Goal: Task Accomplishment & Management: Complete application form

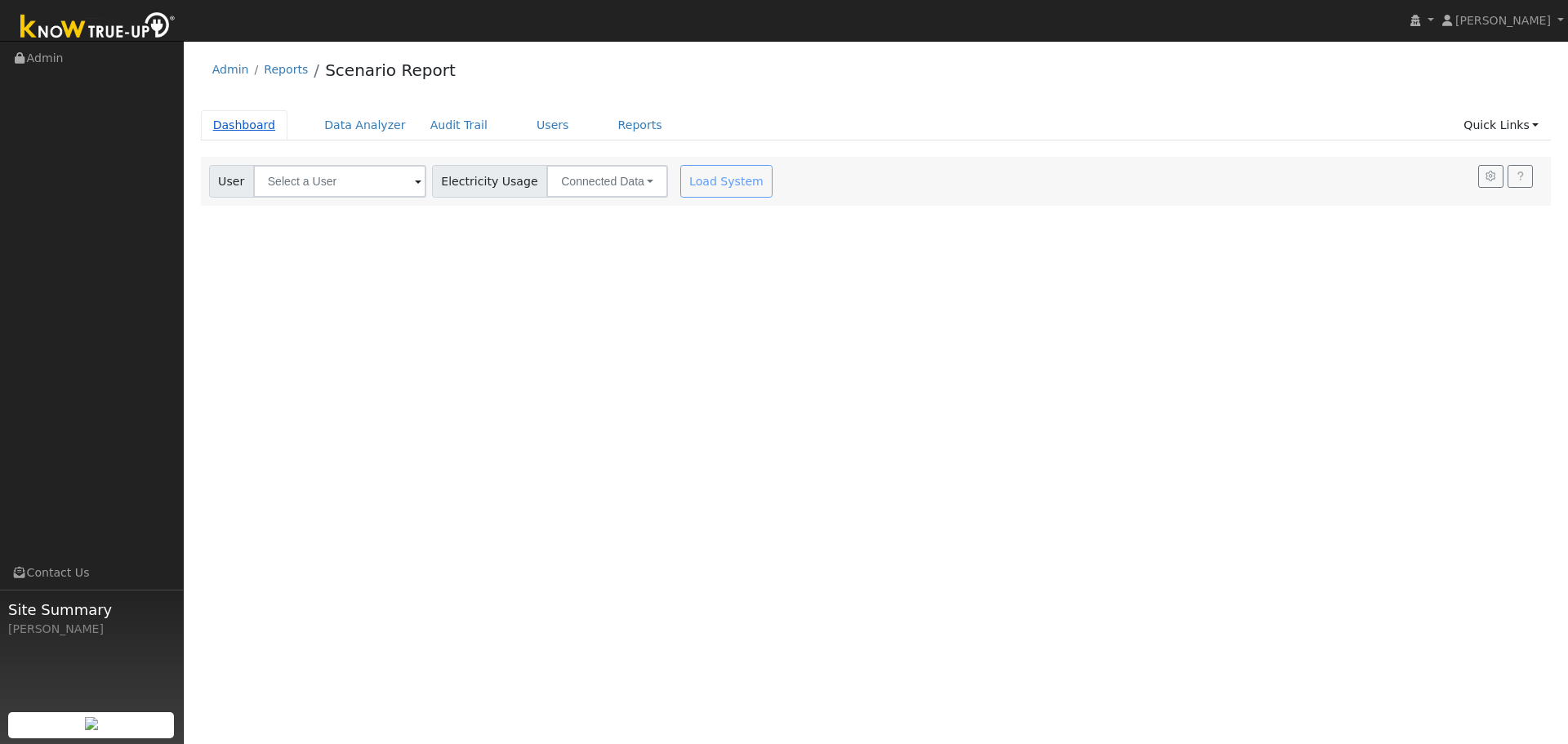
click at [251, 126] on link "Dashboard" at bounding box center [244, 126] width 88 height 30
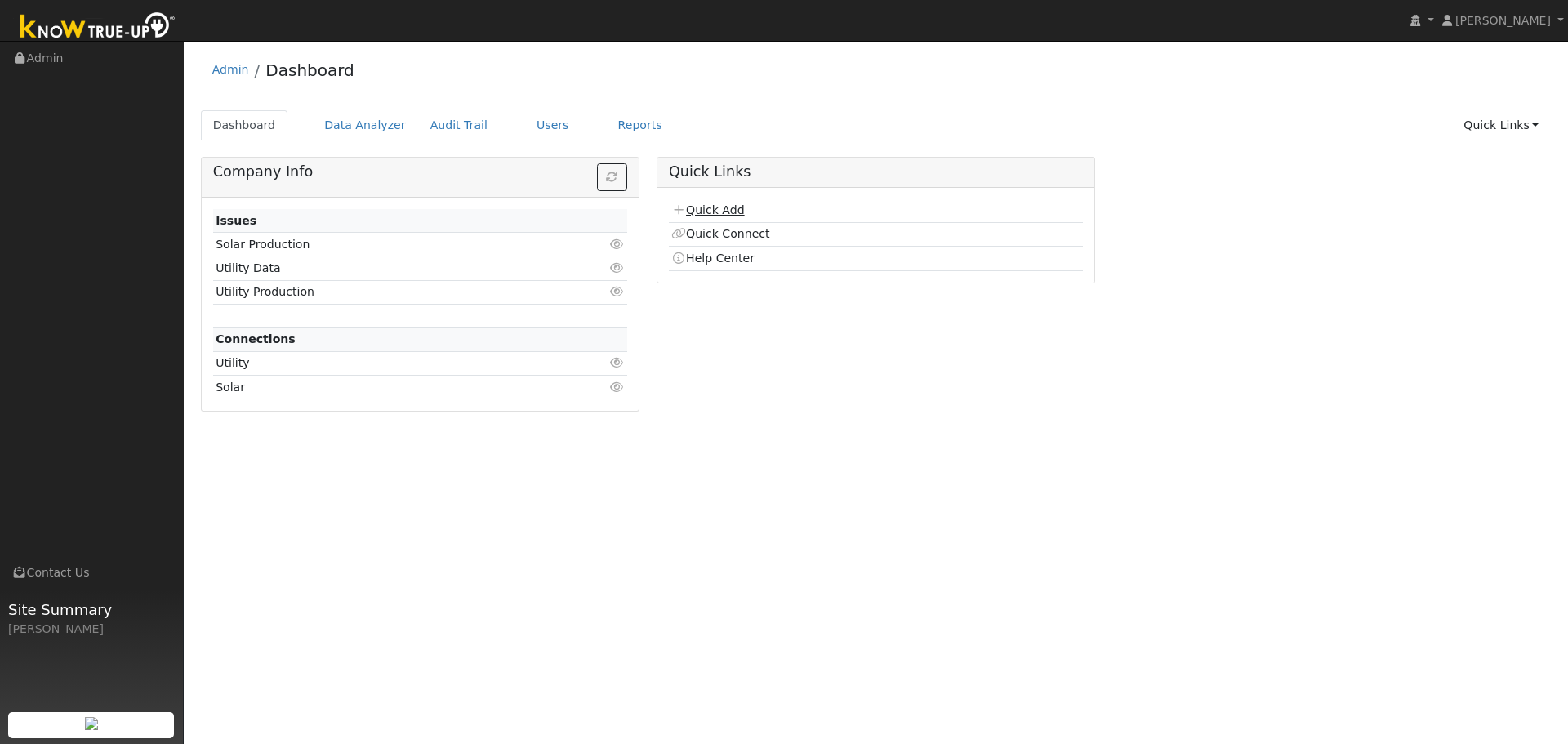
click at [730, 214] on link "Quick Add" at bounding box center [708, 210] width 72 height 13
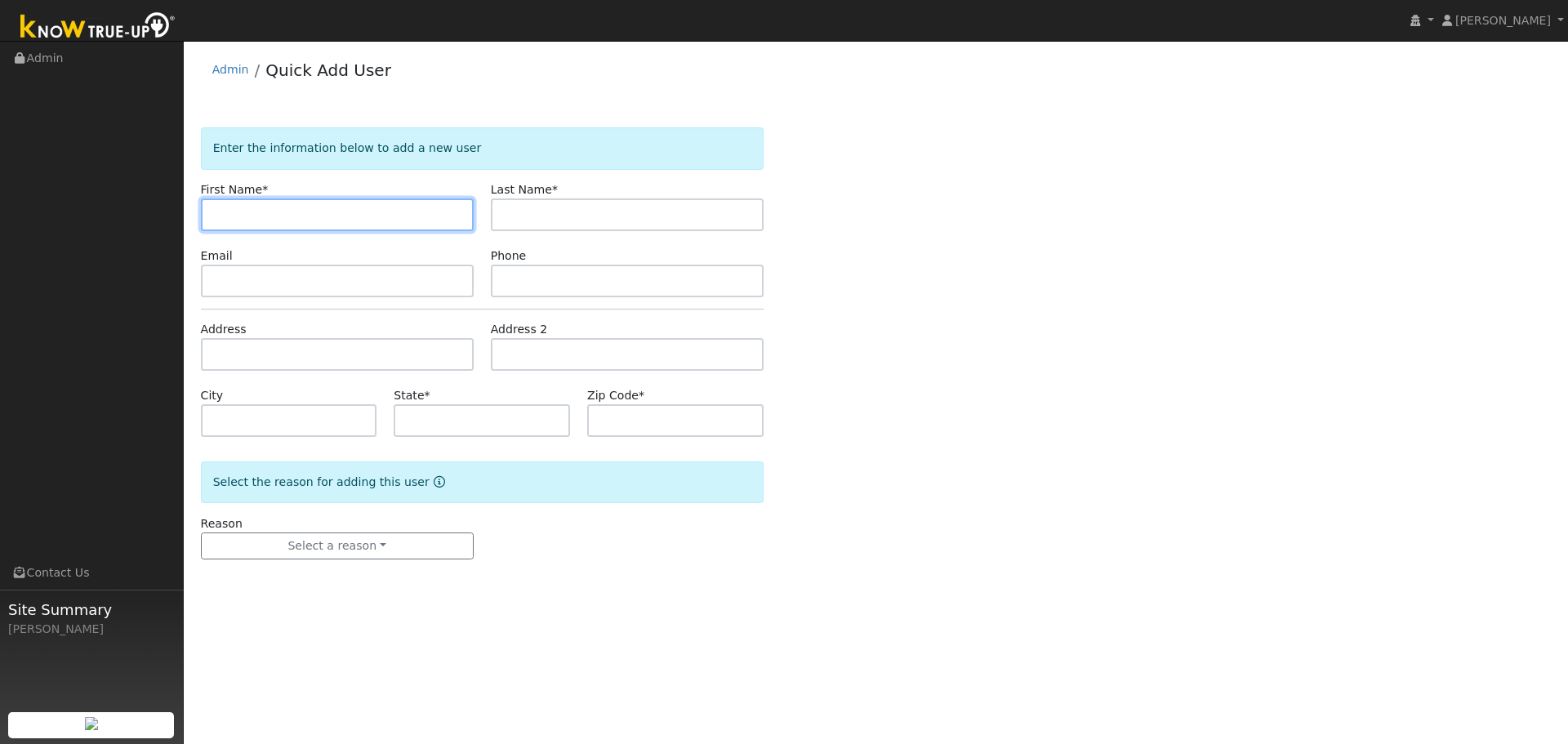
click at [295, 217] on input "text" at bounding box center [337, 214] width 273 height 33
paste input "[PERSON_NAME]"
type input "[PERSON_NAME]"
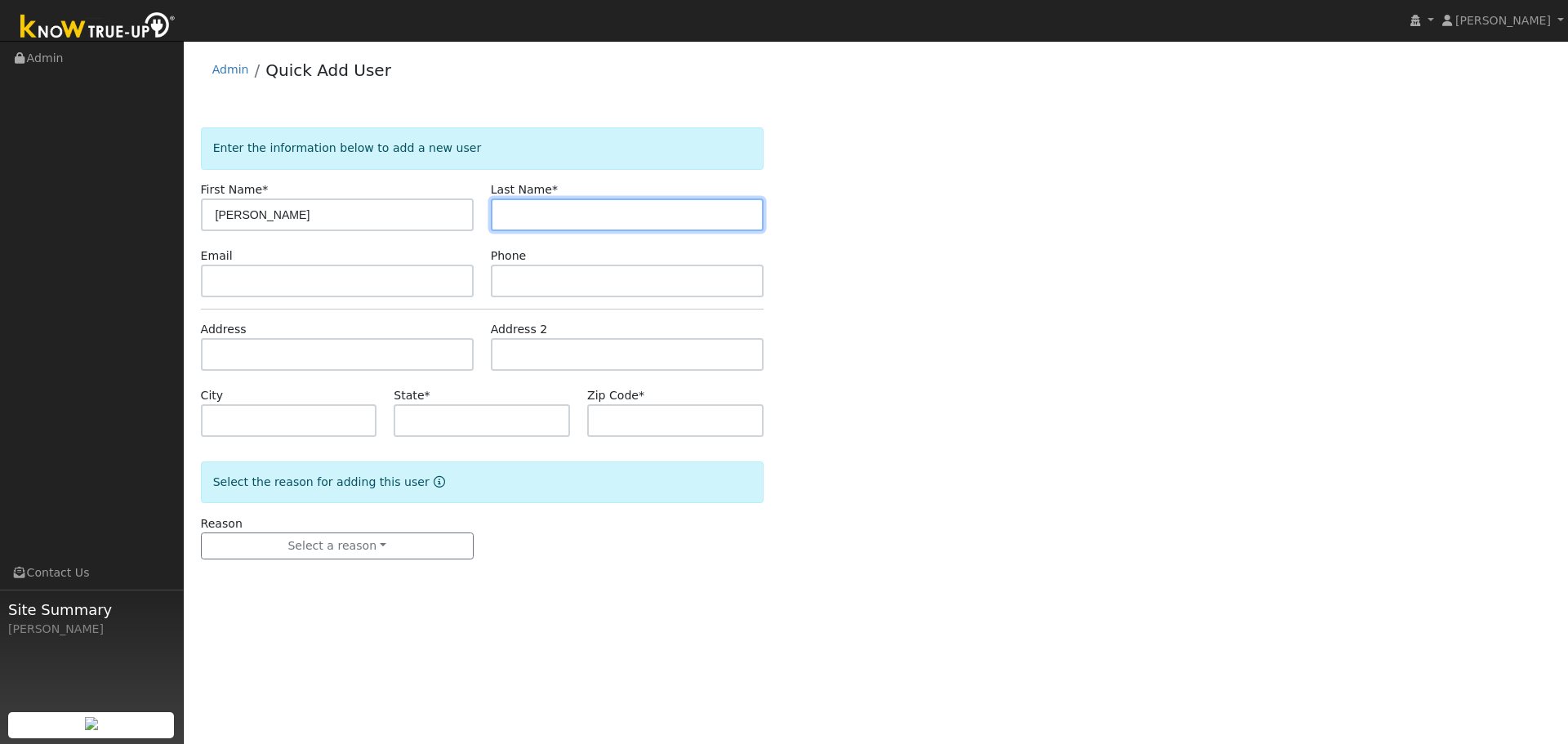
click at [545, 213] on input "text" at bounding box center [627, 214] width 273 height 33
paste input "[PERSON_NAME]"
drag, startPoint x: 549, startPoint y: 217, endPoint x: 496, endPoint y: 222, distance: 53.2
click at [496, 222] on input "[PERSON_NAME]" at bounding box center [627, 214] width 273 height 33
type input "Young"
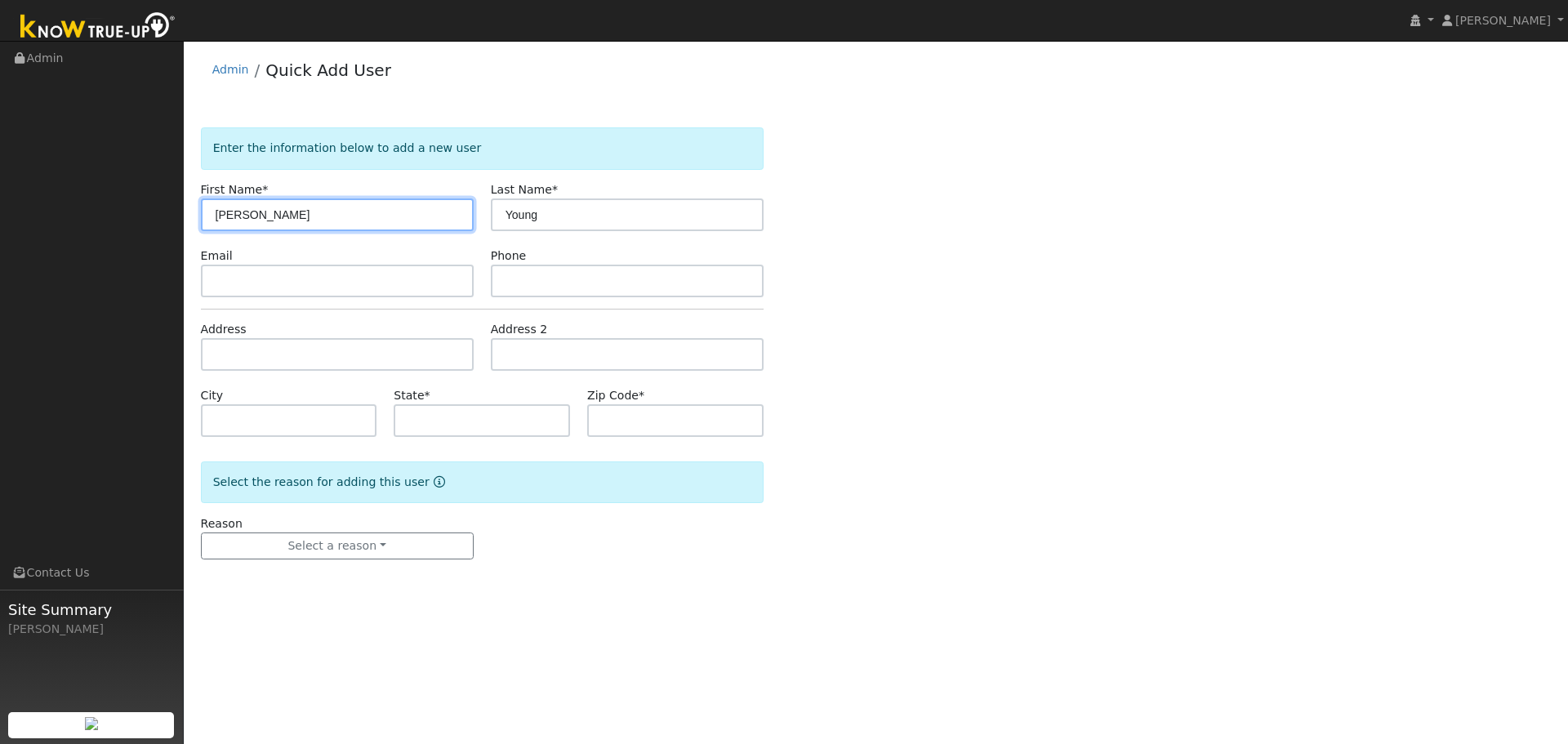
drag, startPoint x: 350, startPoint y: 222, endPoint x: 256, endPoint y: 220, distance: 94.0
click at [256, 220] on input "[PERSON_NAME]" at bounding box center [337, 214] width 273 height 33
type input "Joanne"
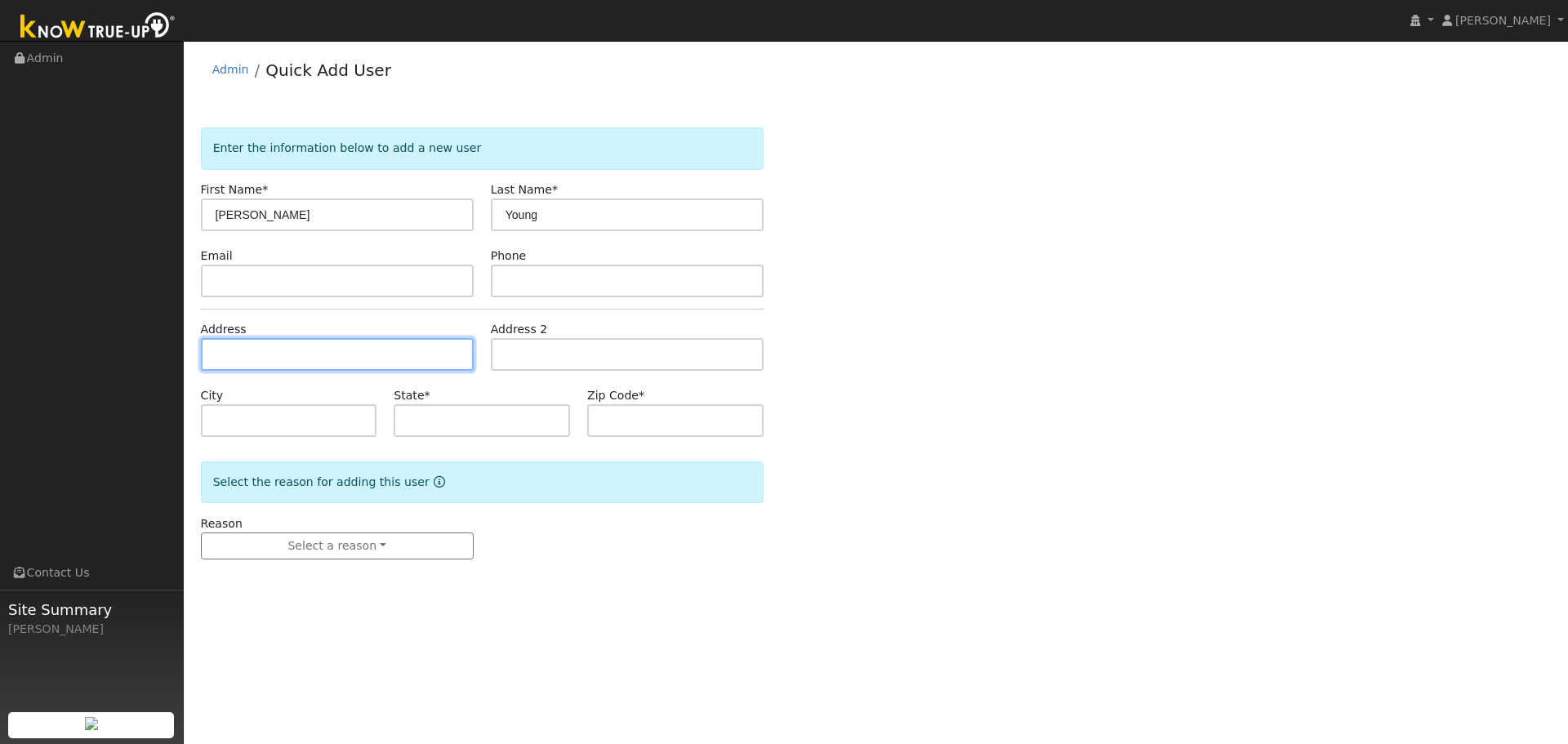
click at [286, 360] on input "text" at bounding box center [337, 354] width 273 height 33
paste input "8425 Quail Canyon Road"
type input "8425 Quail Canyon Road"
type input "Vacaville"
type input "CA"
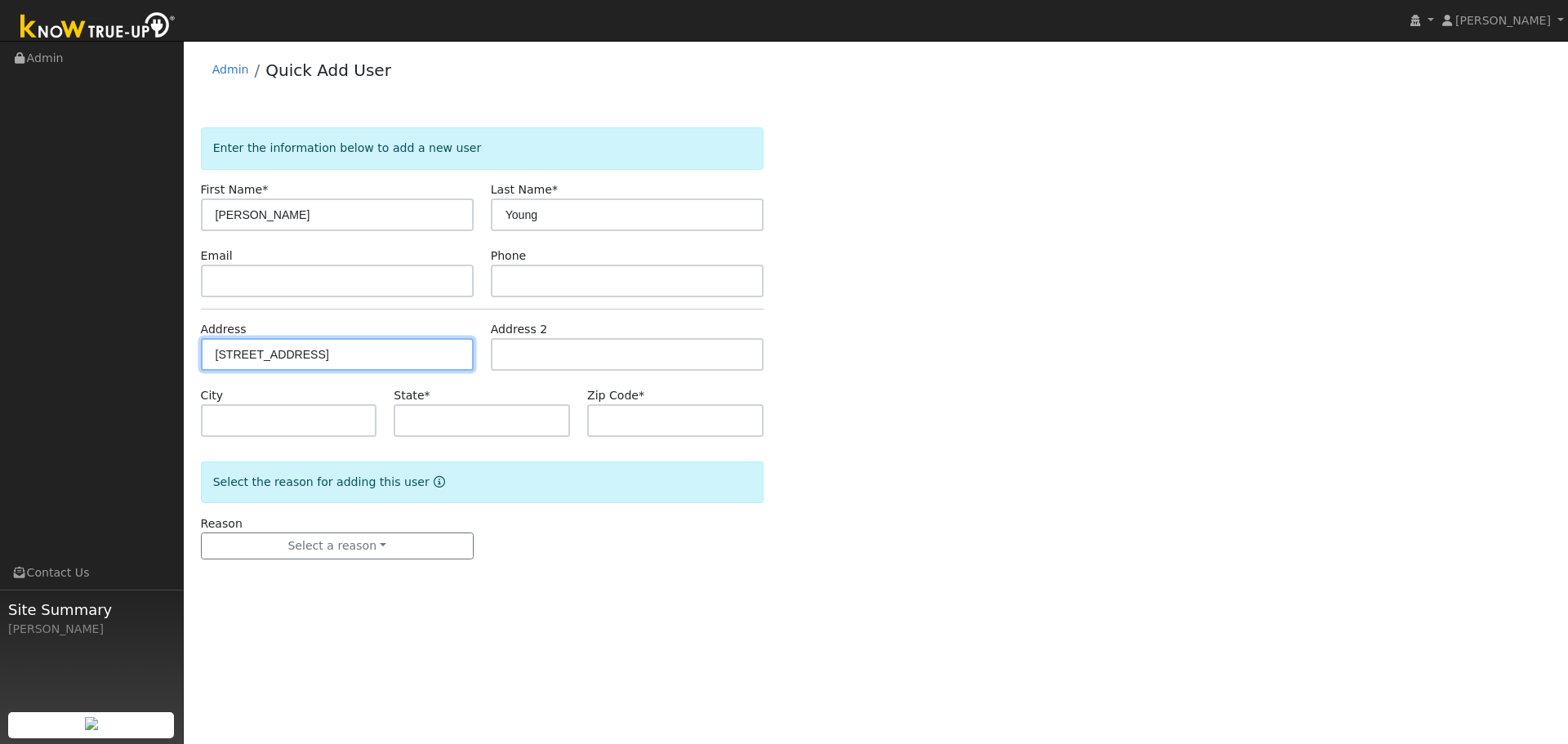
type input "95688"
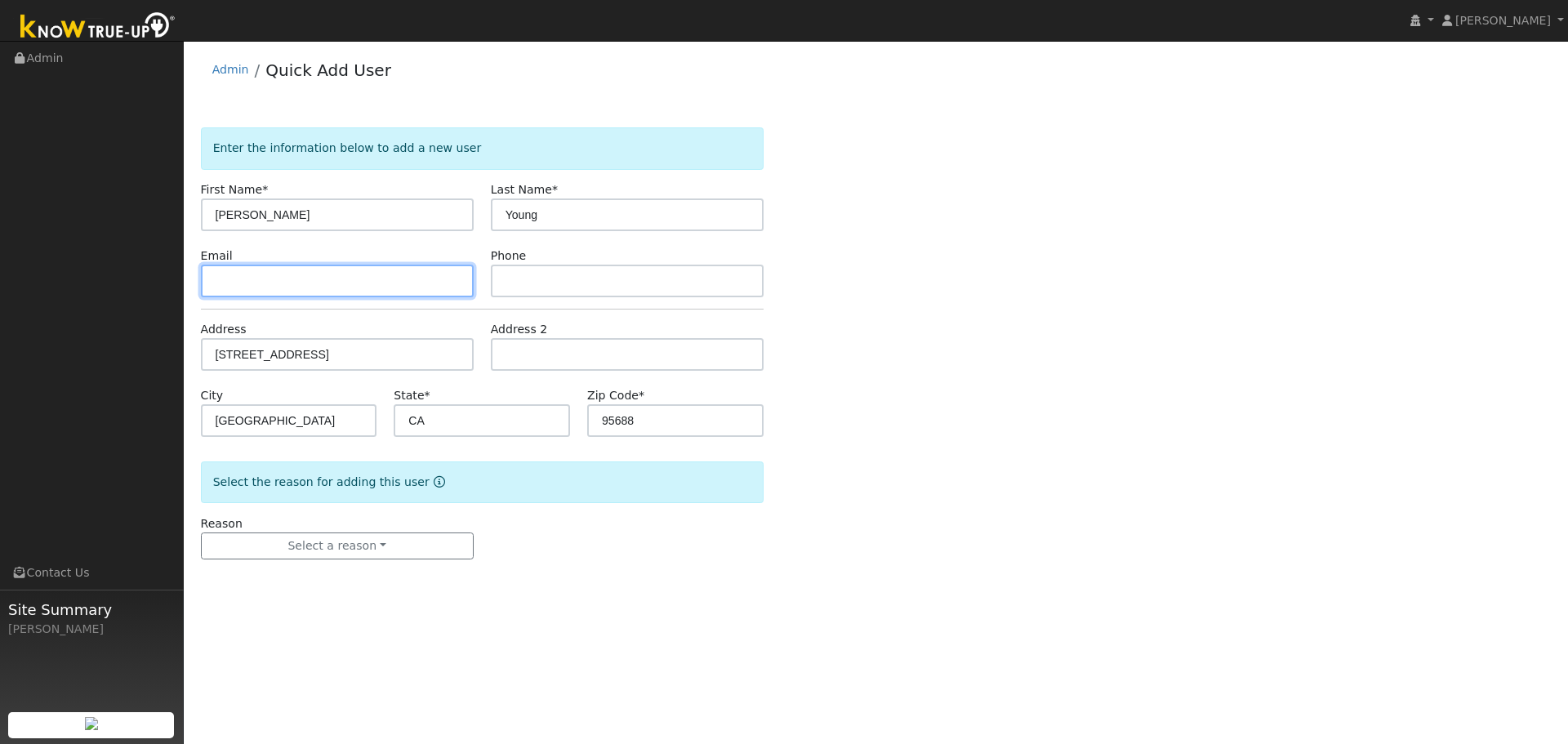
click at [302, 269] on input "text" at bounding box center [337, 281] width 273 height 33
paste input "makkessa@gmail.com"
type input "makkessa@gmail.com"
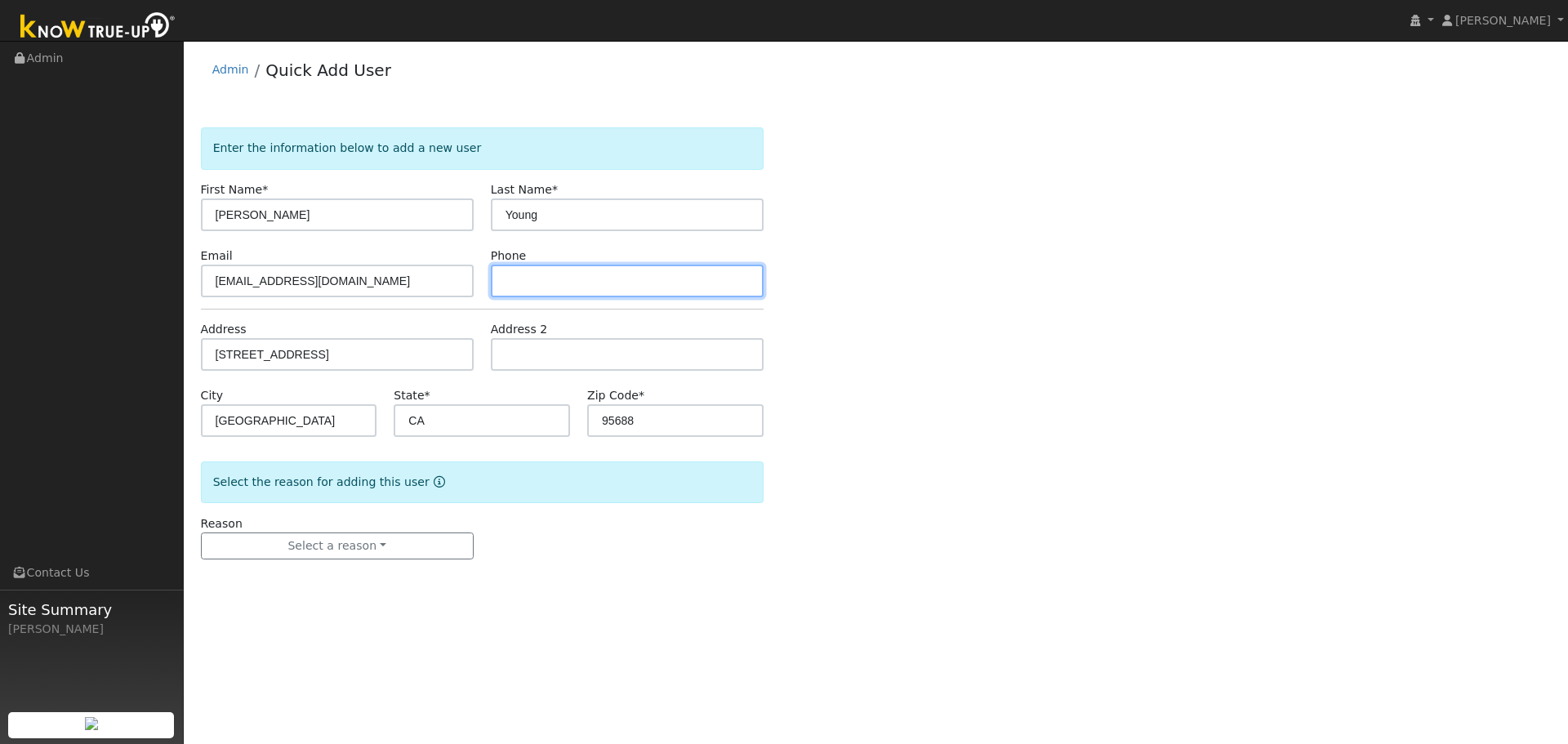
click at [587, 291] on input "text" at bounding box center [627, 281] width 273 height 33
paste input "(954) 775-4997"
type input "(954) 775-4997"
click at [356, 560] on form "Enter the information below to add a new user First Name * Joanne Last Name * Y…" at bounding box center [482, 359] width 563 height 464
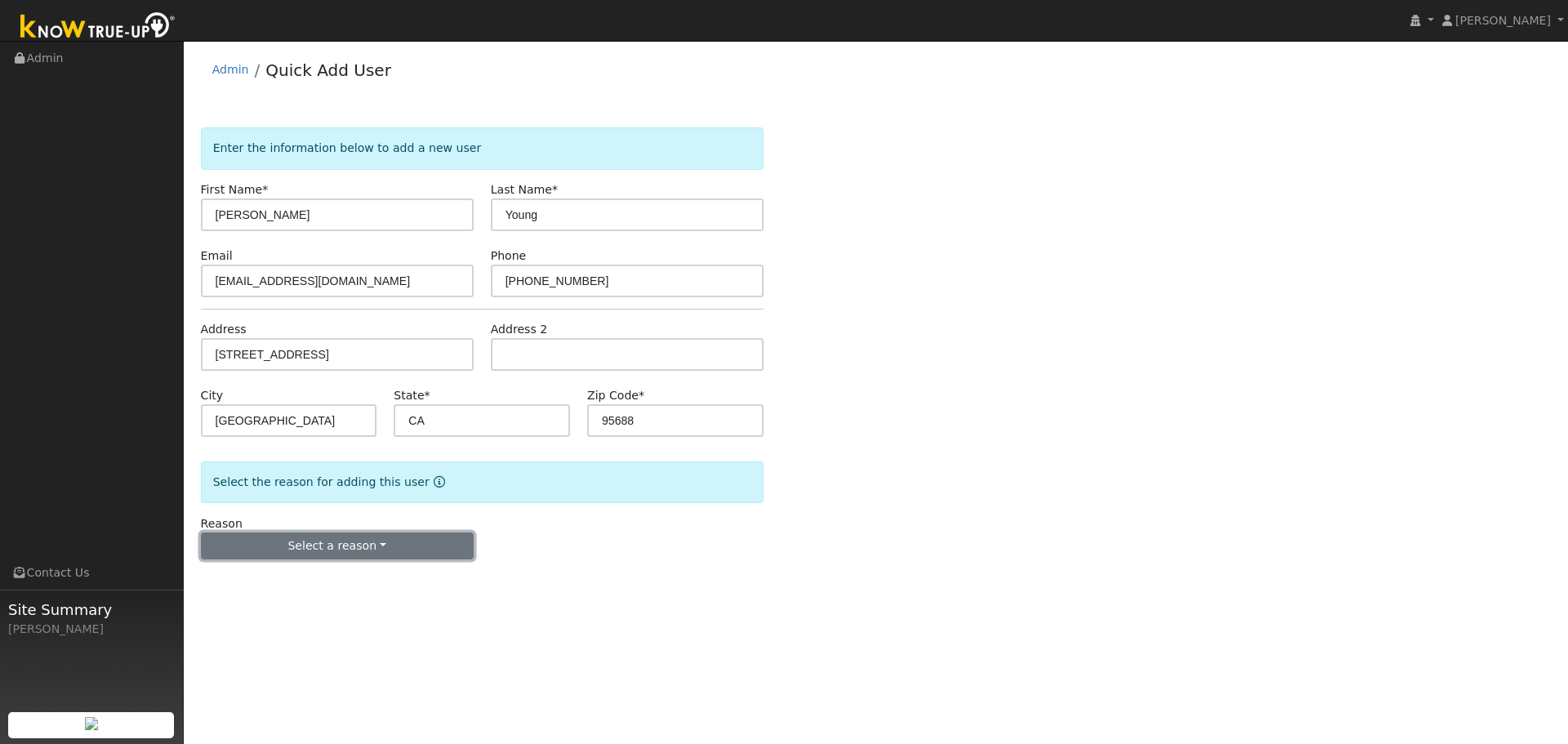
click at [355, 557] on button "Select a reason" at bounding box center [337, 546] width 273 height 28
click at [308, 586] on link "New lead" at bounding box center [292, 580] width 180 height 23
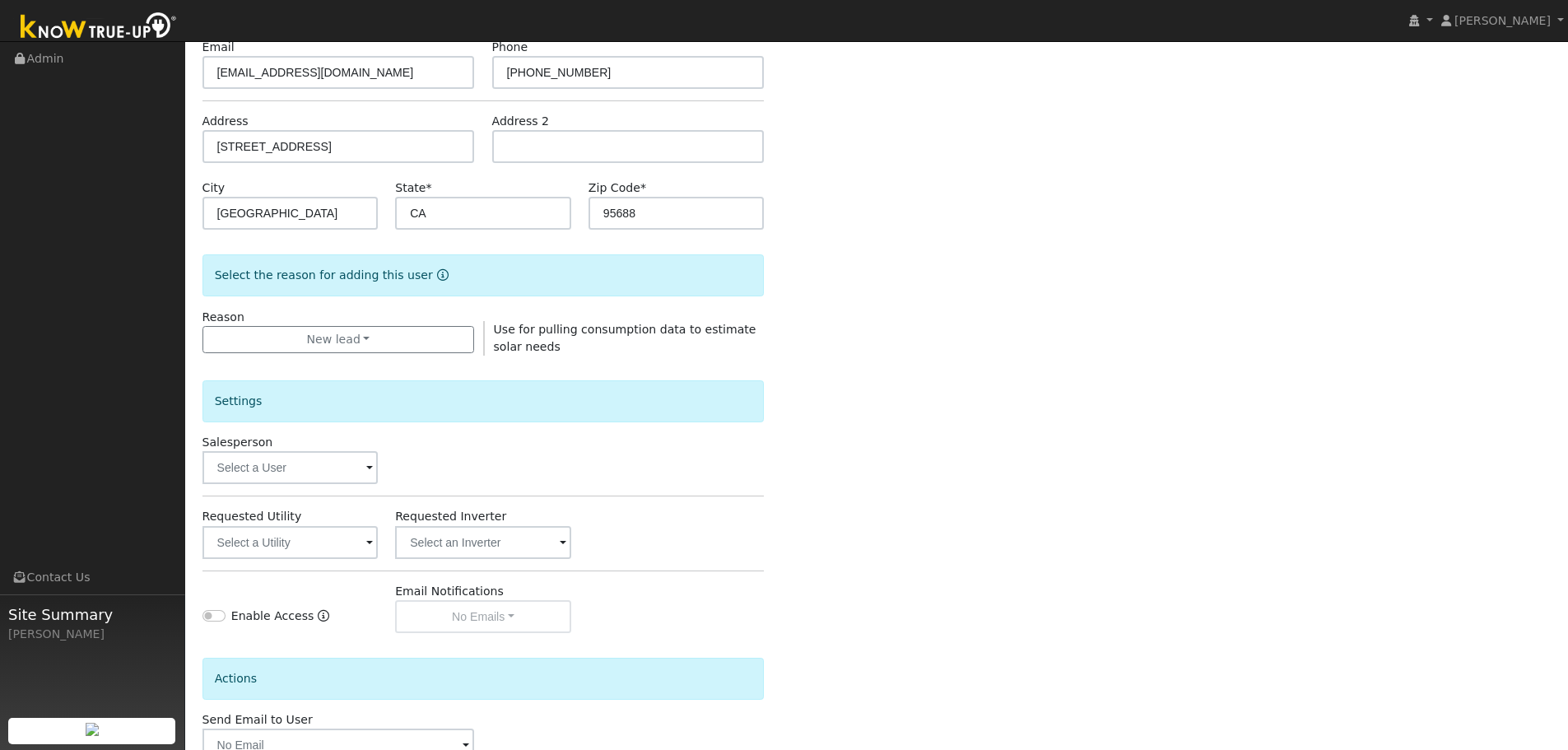
scroll to position [247, 0]
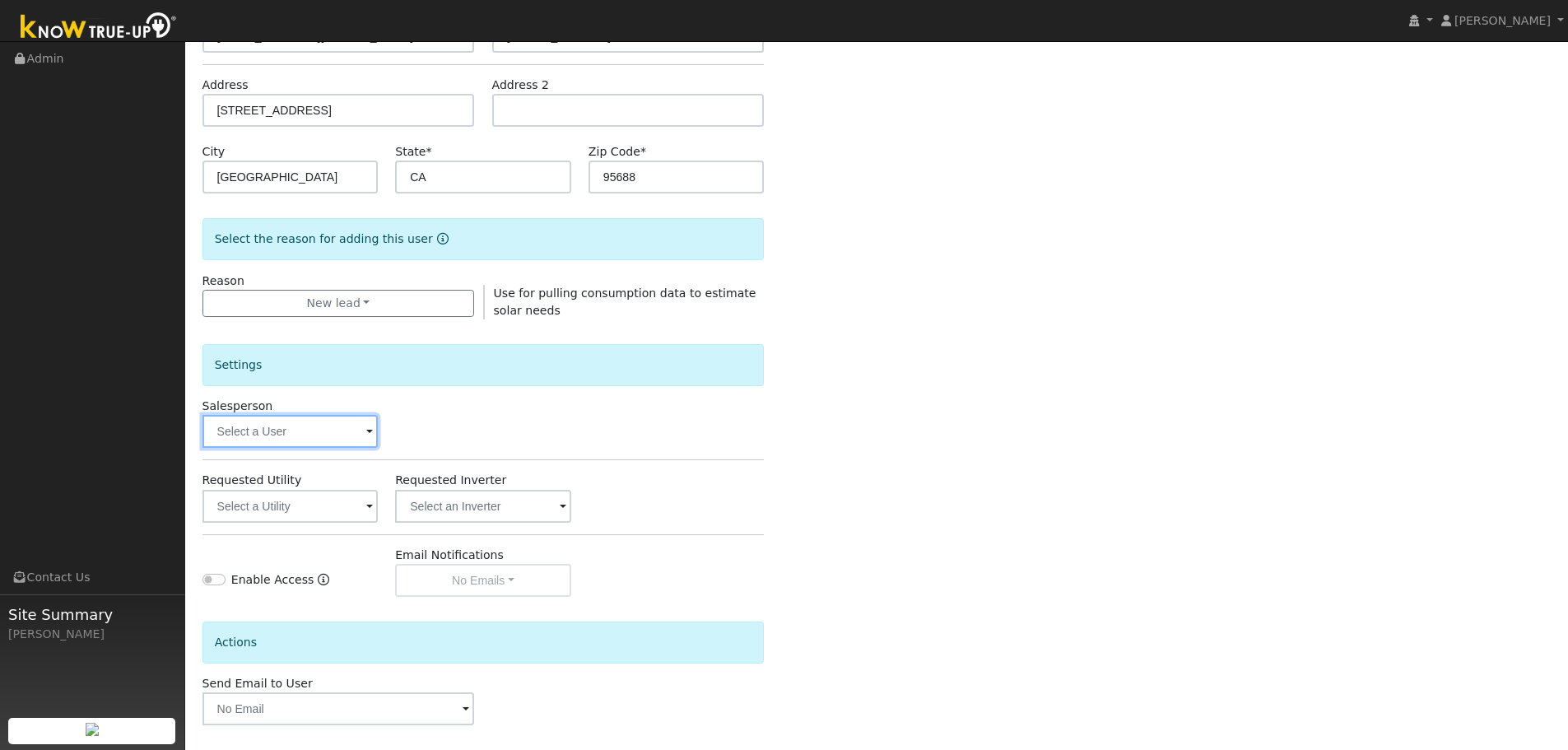
click at [275, 432] on input "text" at bounding box center [290, 431] width 176 height 33
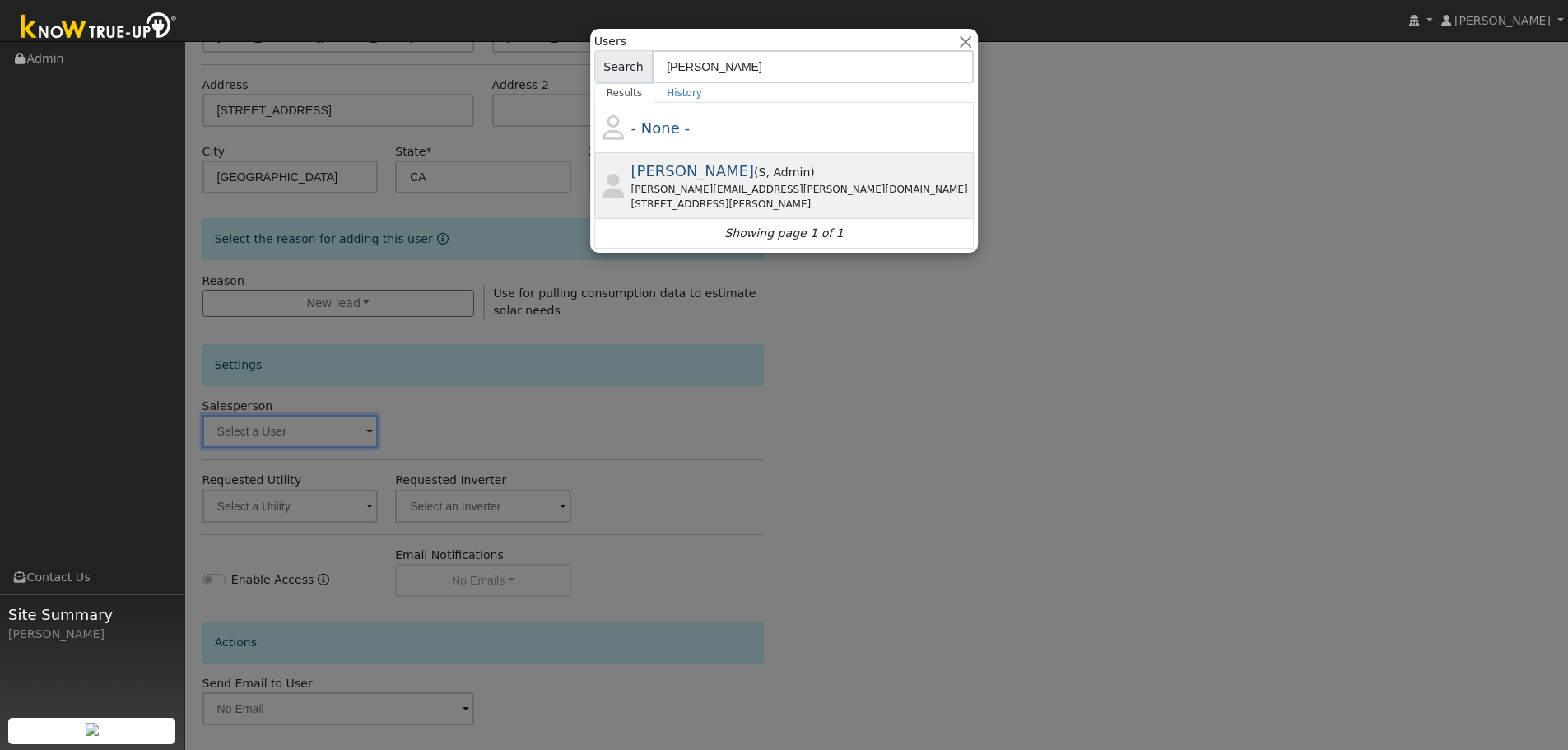
type input "tim"
click at [692, 179] on span "Tim Tedder" at bounding box center [692, 171] width 123 height 17
type input "Tim Tedder"
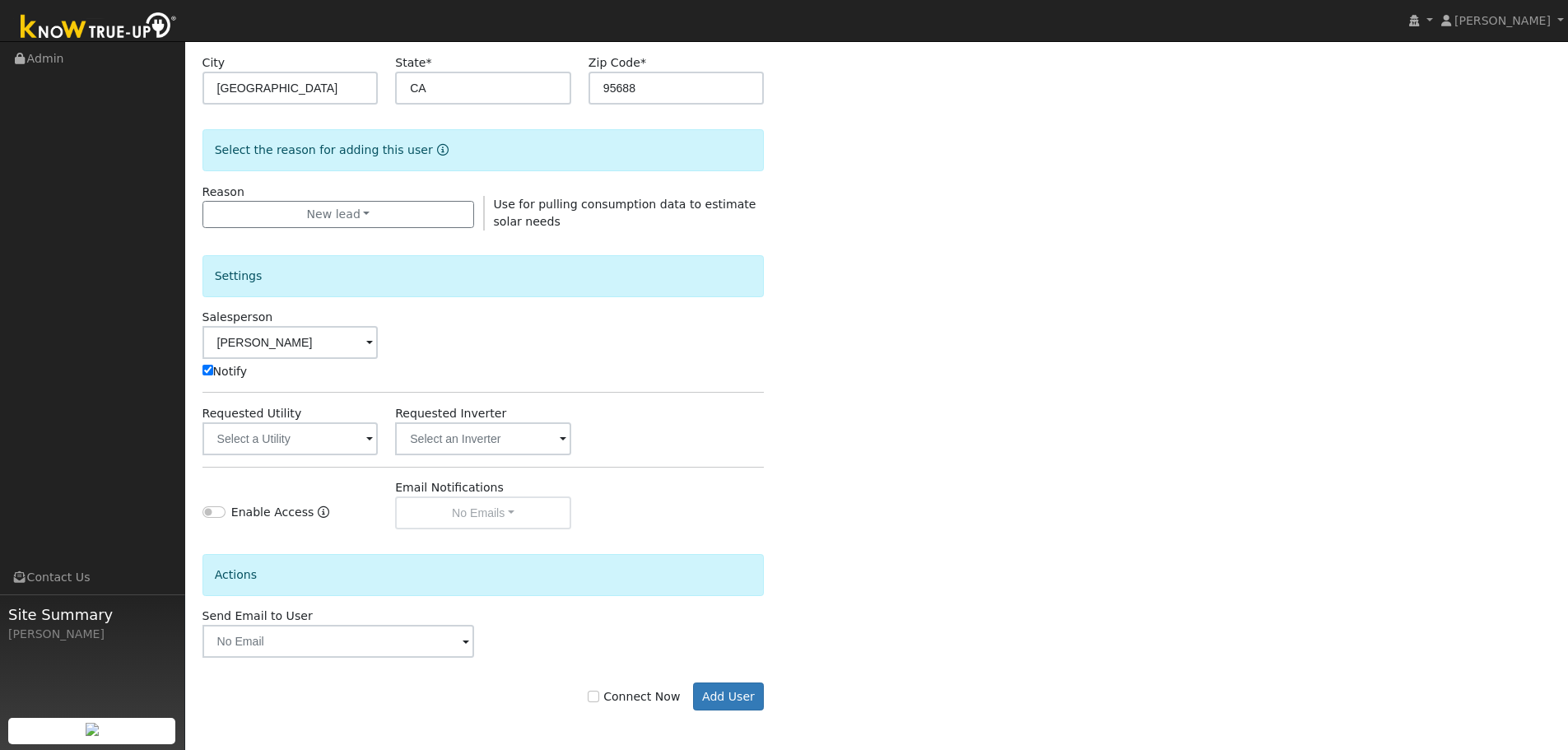
scroll to position [337, 0]
click at [282, 437] on input "text" at bounding box center [290, 437] width 176 height 33
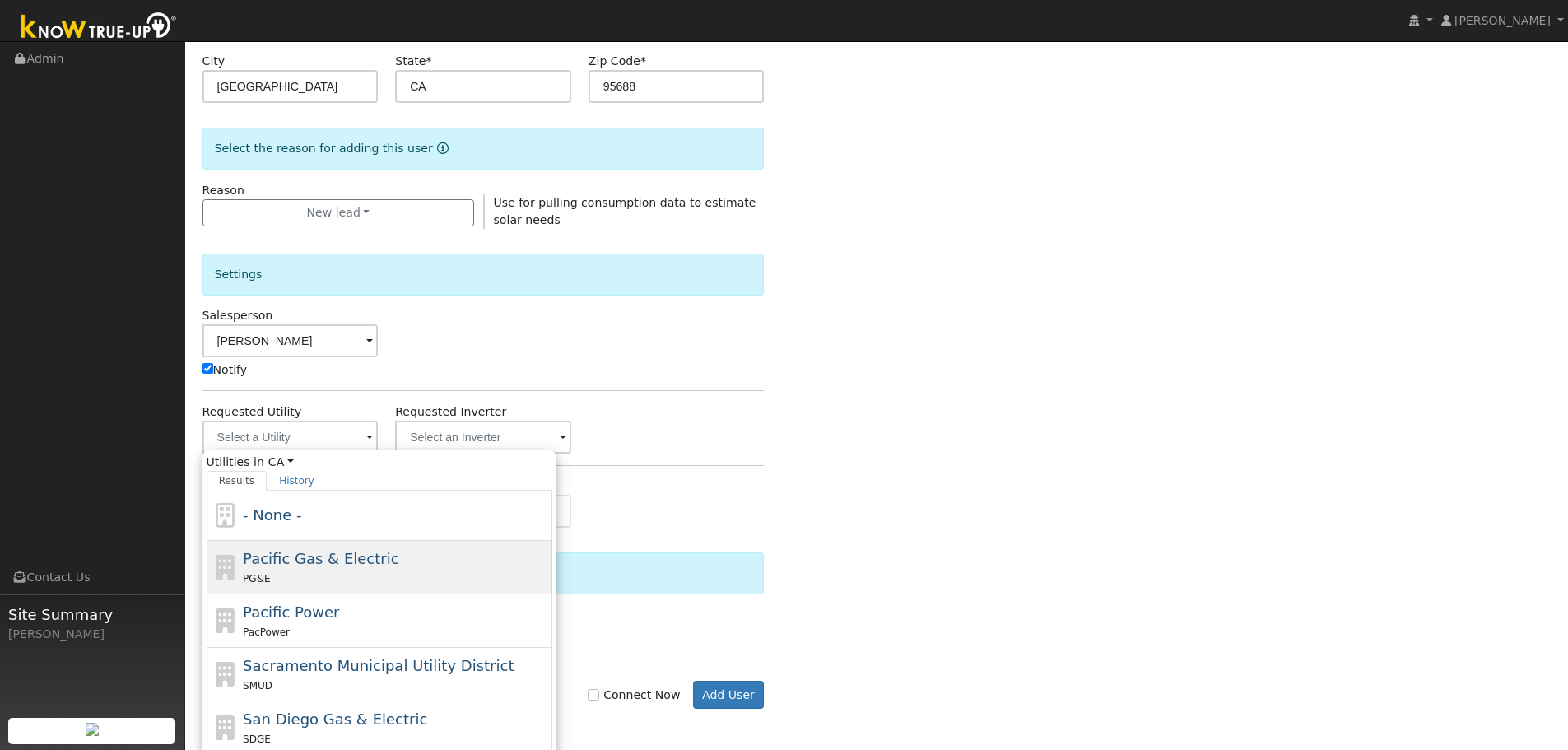
click at [293, 564] on span "Pacific Gas & Electric" at bounding box center [320, 558] width 155 height 17
type input "Pacific Gas & Electric"
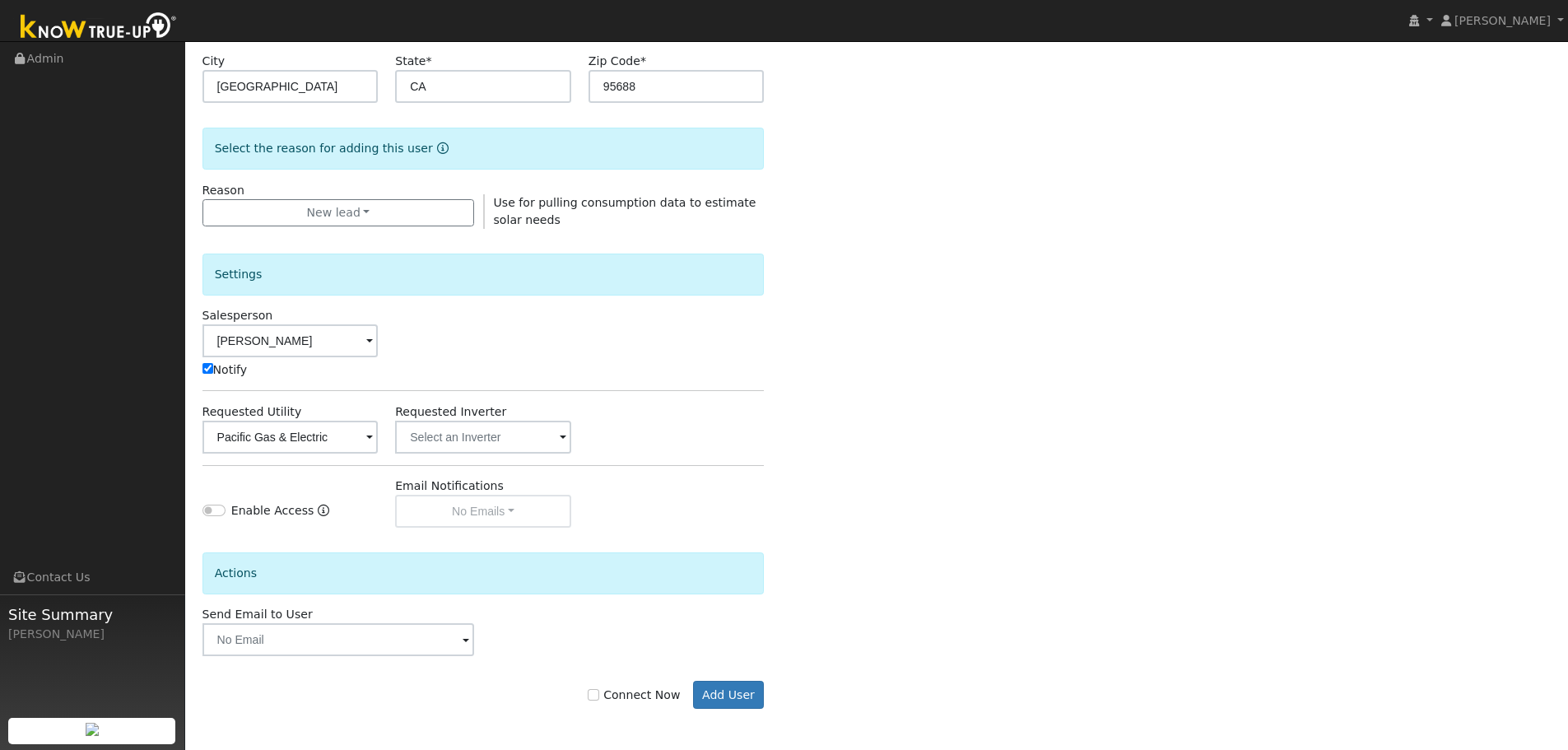
click at [613, 695] on label "Connect Now" at bounding box center [634, 695] width 93 height 17
click at [600, 695] on input "Connect Now" at bounding box center [594, 695] width 12 height 12
checkbox input "true"
click at [705, 688] on button "Add User" at bounding box center [729, 694] width 71 height 28
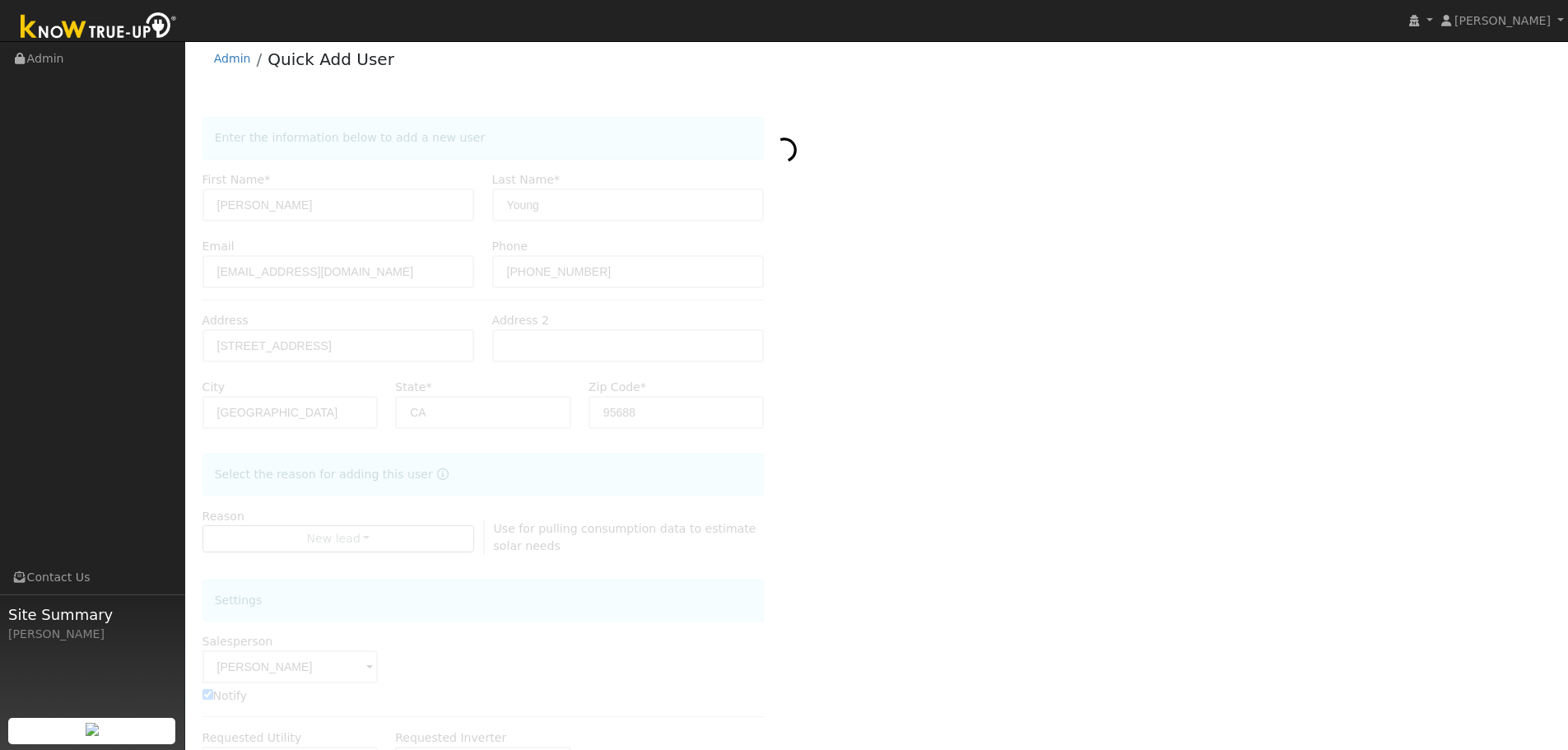
scroll to position [0, 0]
click at [237, 65] on link "Admin" at bounding box center [233, 70] width 37 height 14
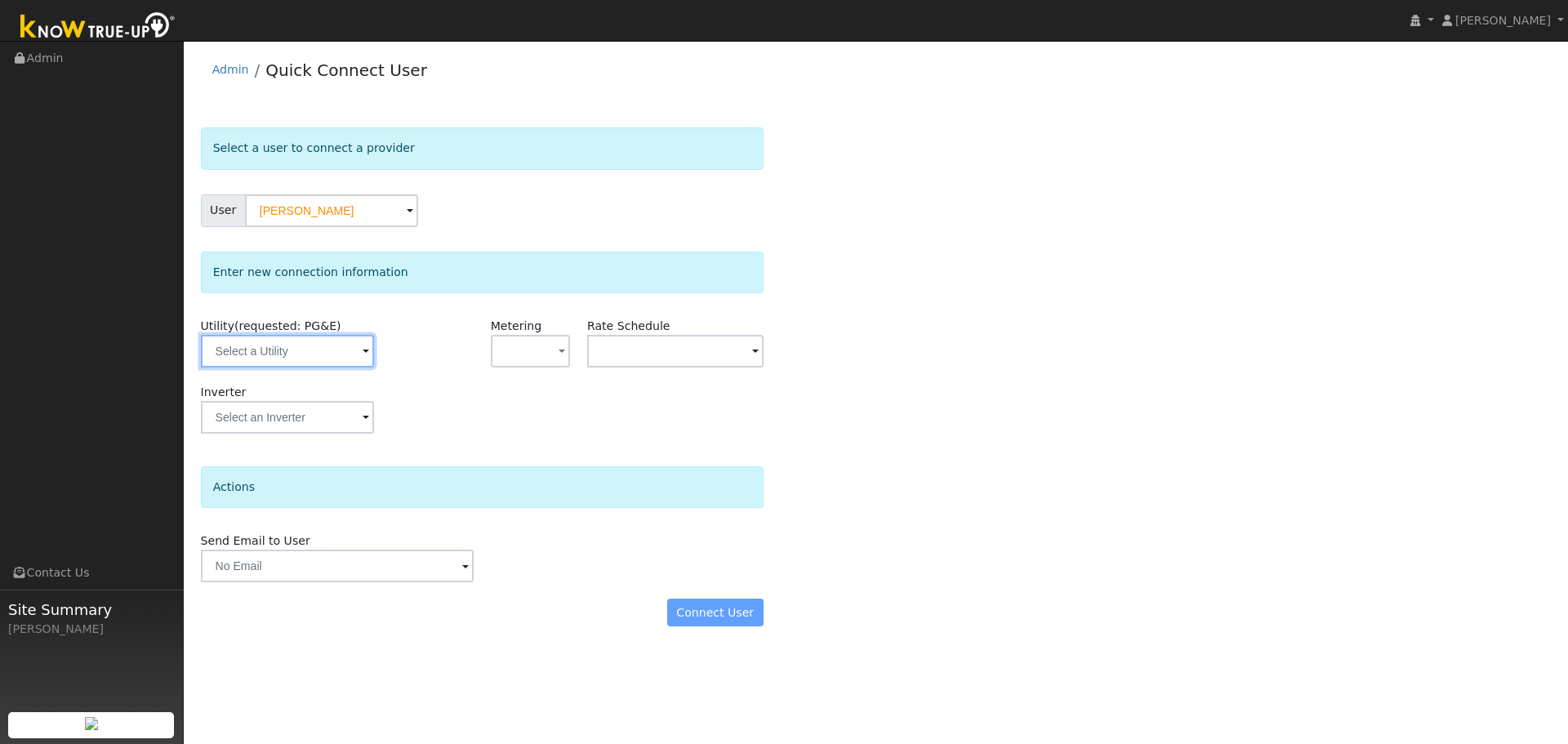
click at [260, 350] on input "text" at bounding box center [286, 351] width 173 height 33
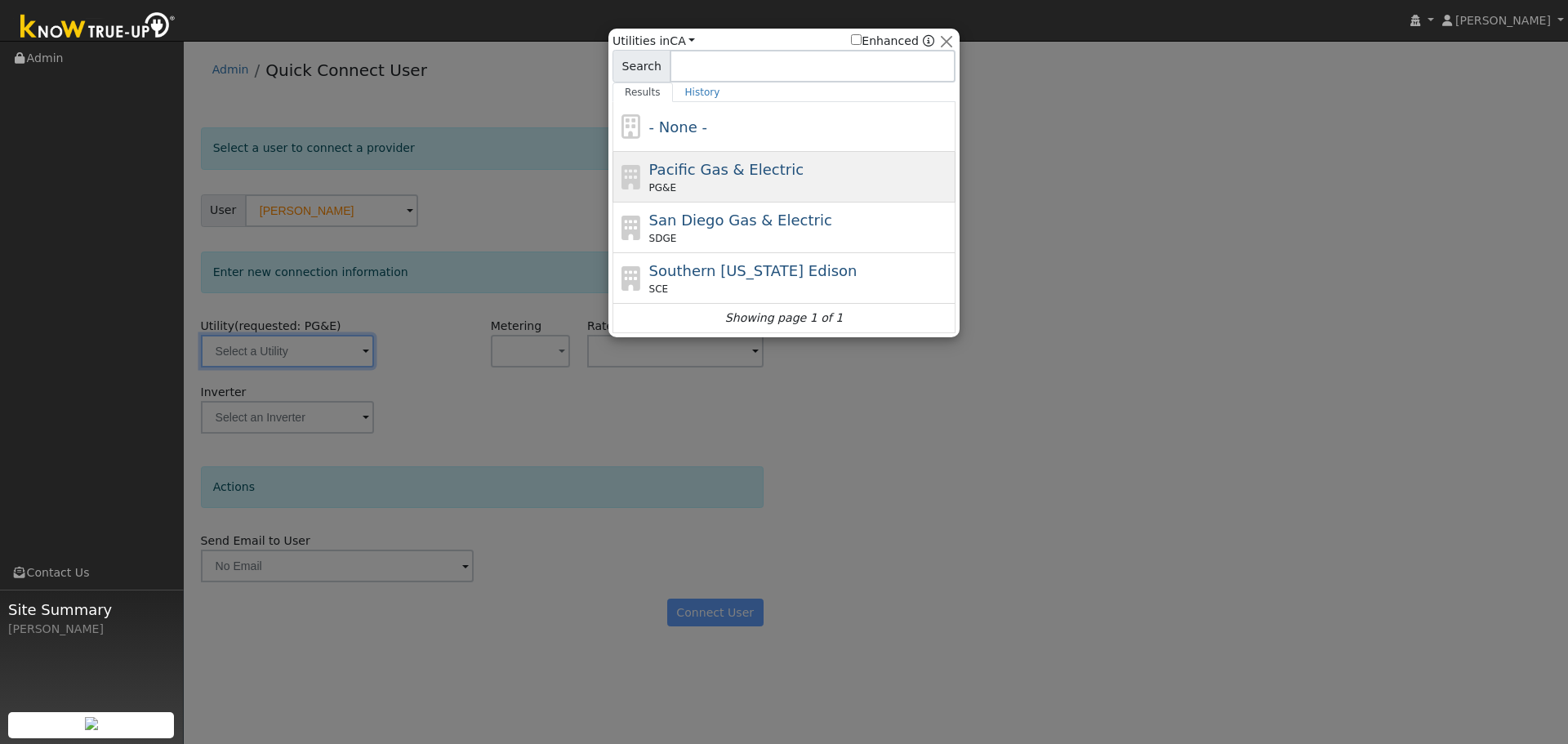
click at [769, 183] on div "PG&E" at bounding box center [800, 187] width 303 height 14
type input "PG&E"
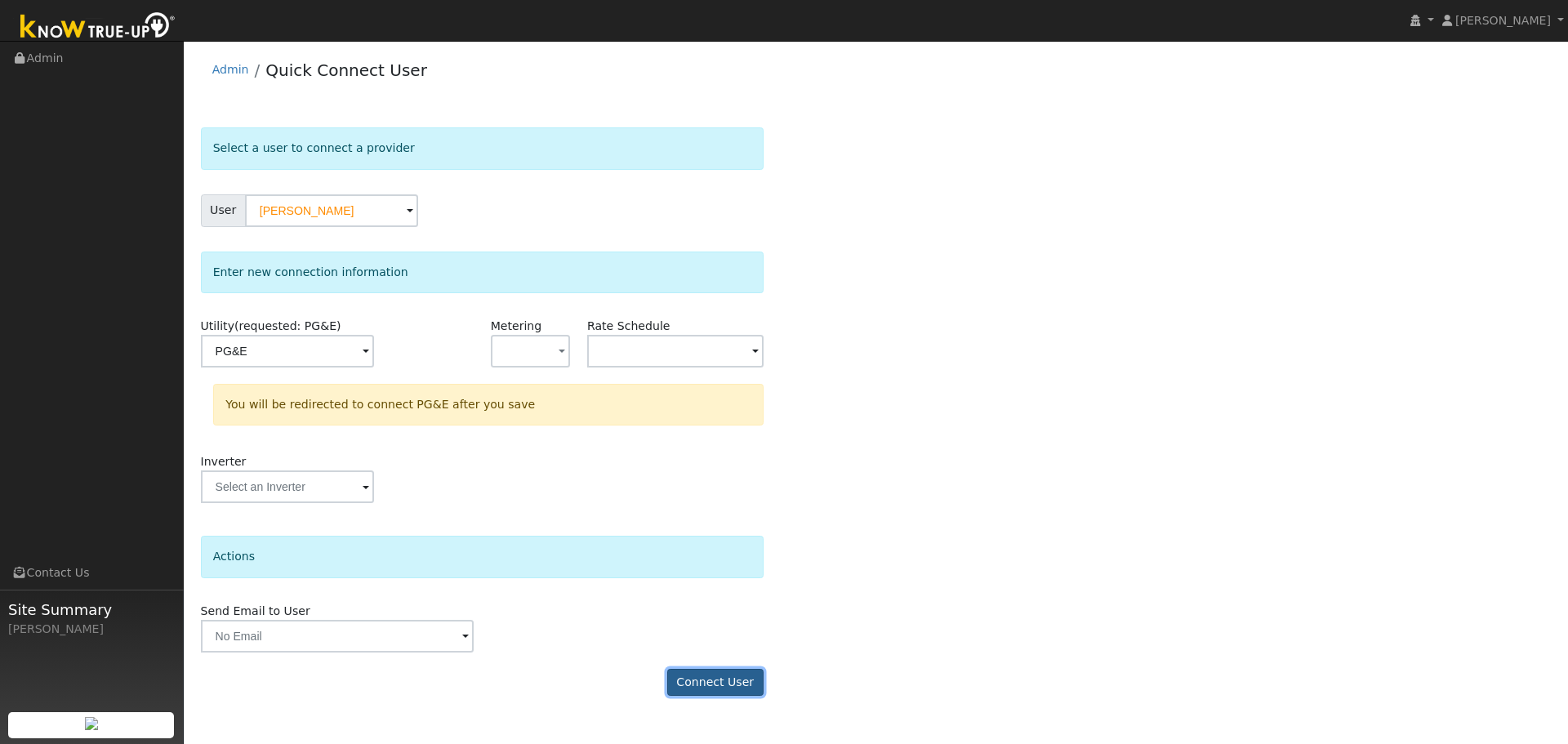
click at [693, 682] on button "Connect User" at bounding box center [715, 682] width 96 height 28
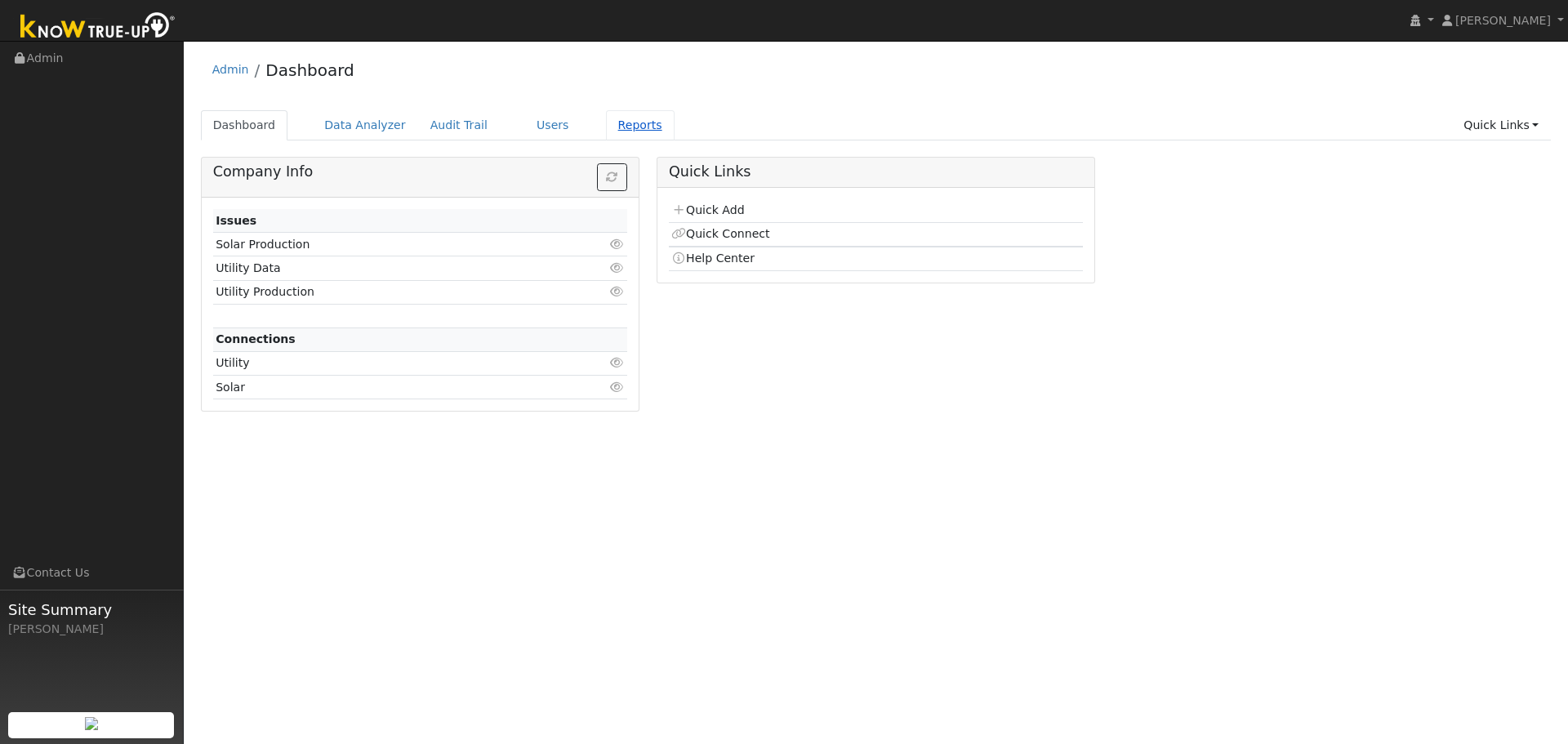
click at [609, 131] on link "Reports" at bounding box center [640, 126] width 68 height 30
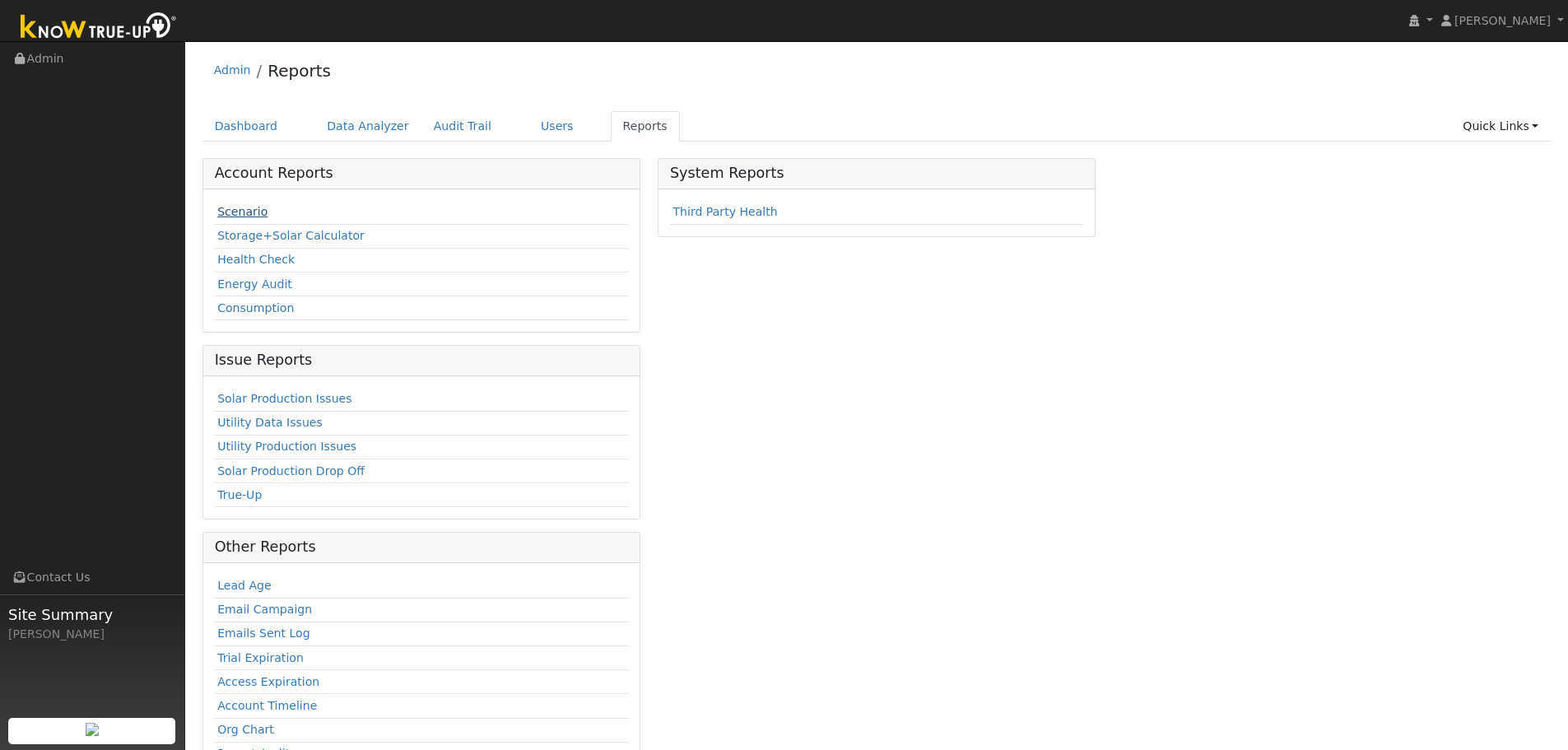
click at [241, 212] on link "Scenario" at bounding box center [242, 211] width 50 height 14
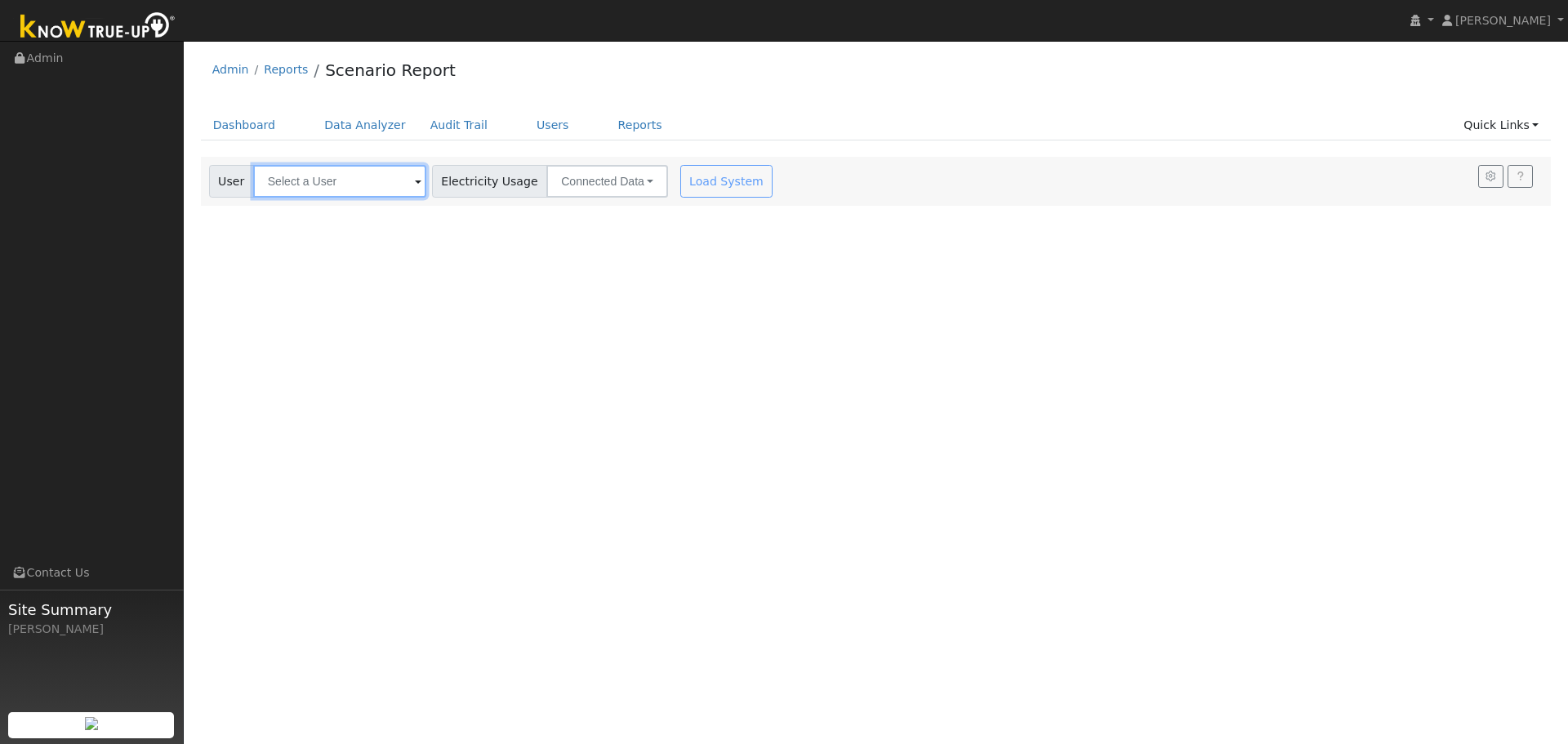
click at [336, 195] on input "text" at bounding box center [339, 181] width 173 height 33
click at [336, 190] on input "text" at bounding box center [339, 181] width 173 height 33
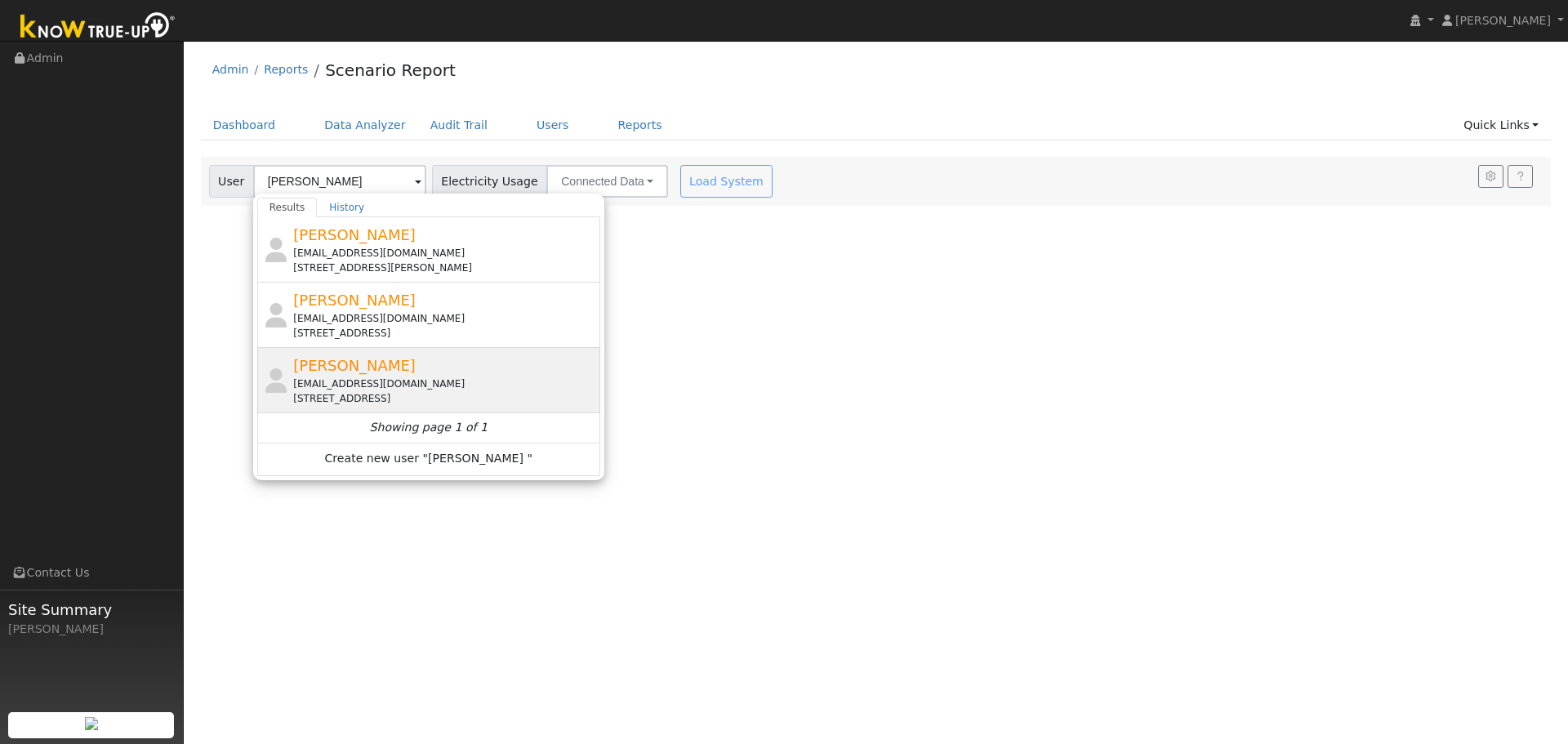
click at [327, 371] on span "Joanne Young" at bounding box center [354, 366] width 122 height 17
type input "Joanne Young"
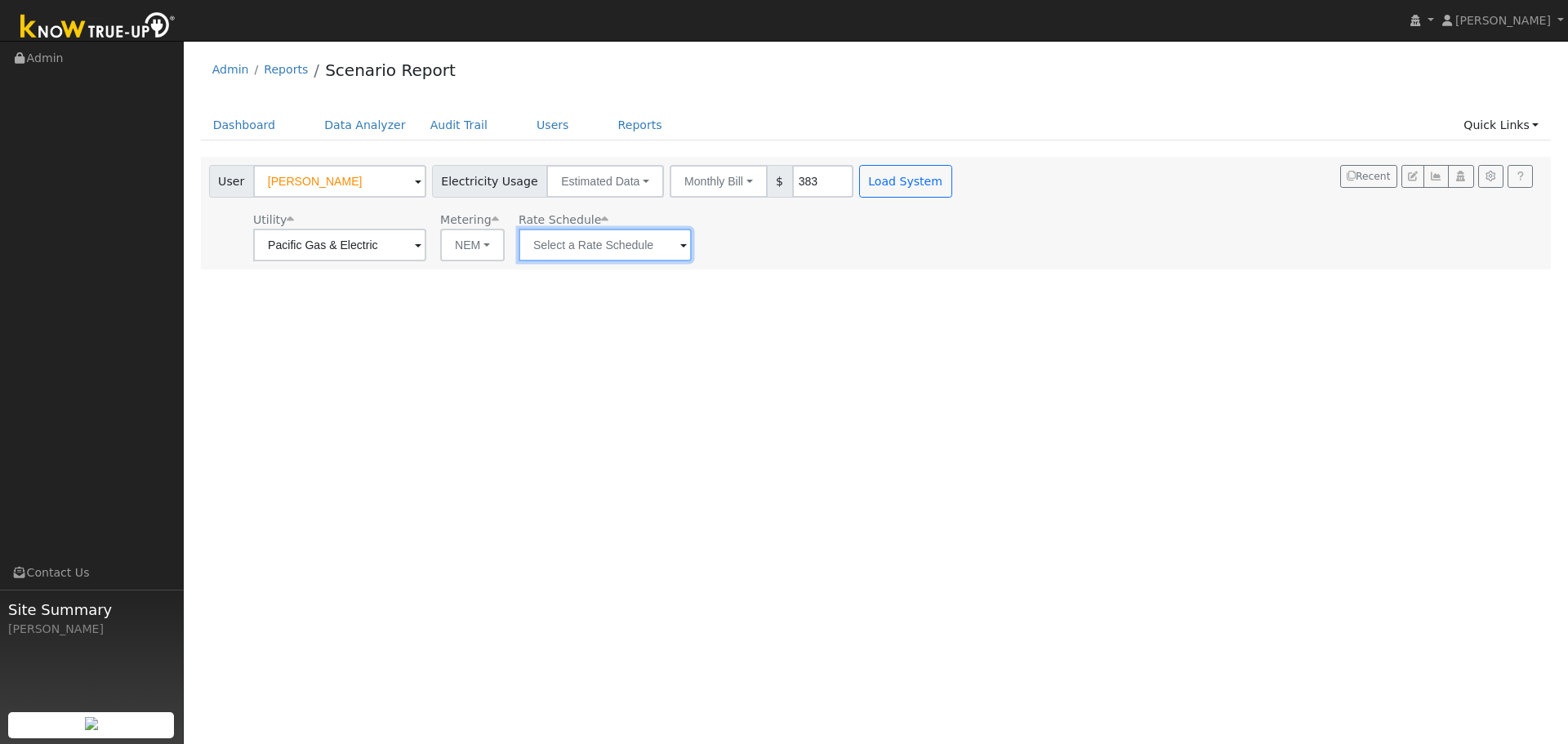
click at [596, 245] on input "text" at bounding box center [604, 244] width 173 height 33
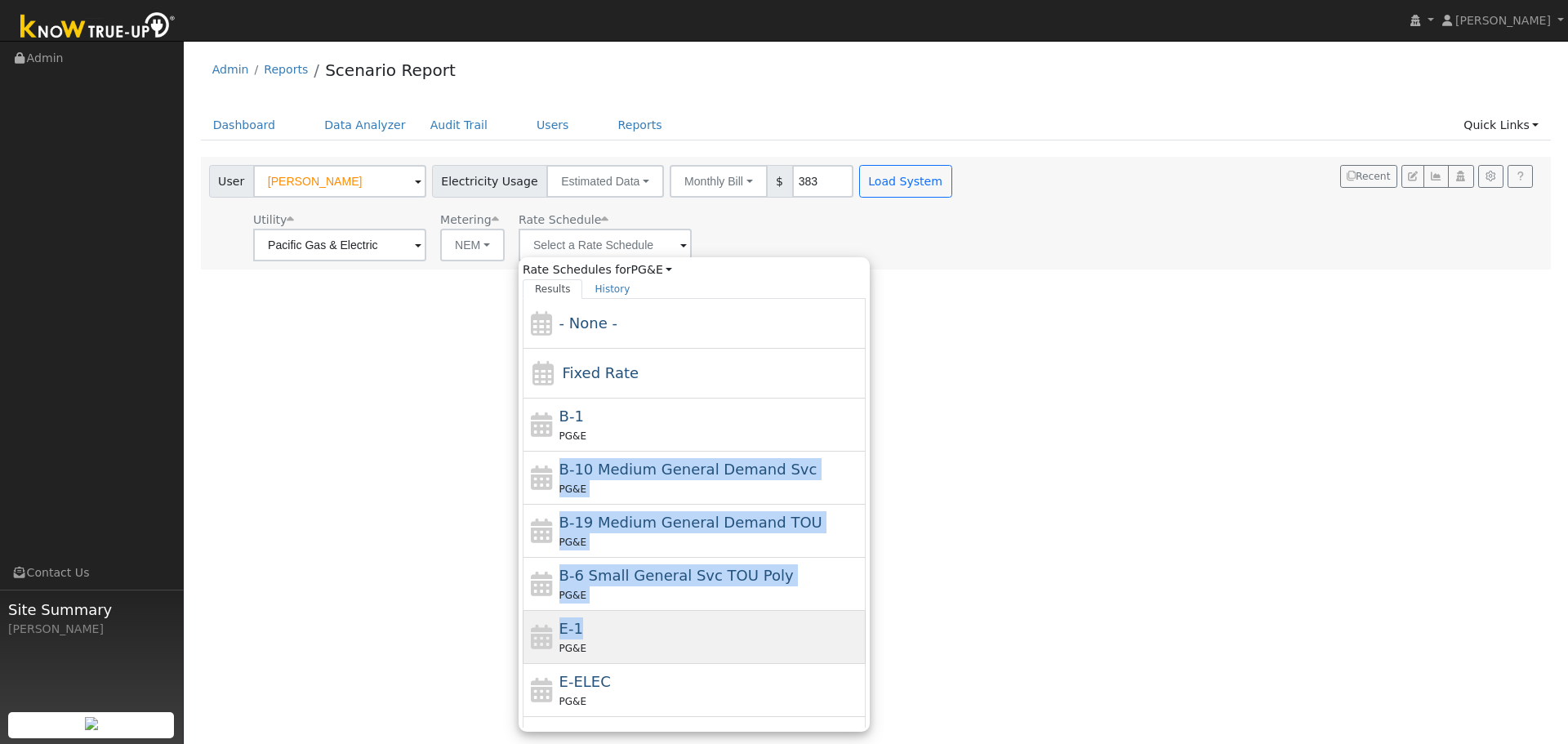
drag, startPoint x: 597, startPoint y: 432, endPoint x: 587, endPoint y: 630, distance: 198.3
click at [587, 630] on div "- None - Fixed Rate B-1 PG&E B-10 Medium General Demand Svc PG&E B-19 Medium Ge…" at bounding box center [693, 513] width 343 height 429
click at [587, 630] on div "E-1 PG&E" at bounding box center [711, 637] width 303 height 40
type input "E-1"
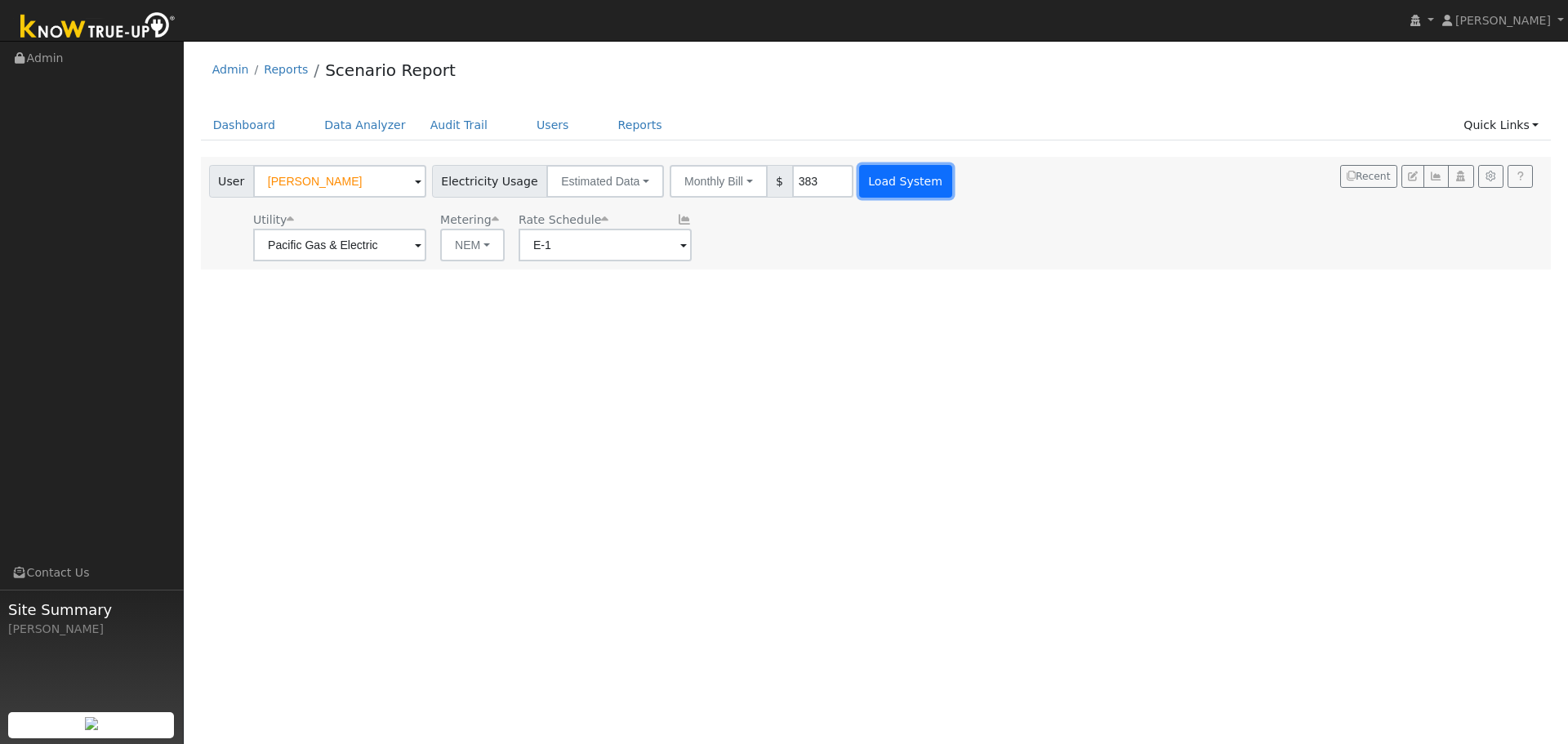
click at [878, 174] on button "Load System" at bounding box center [906, 181] width 93 height 33
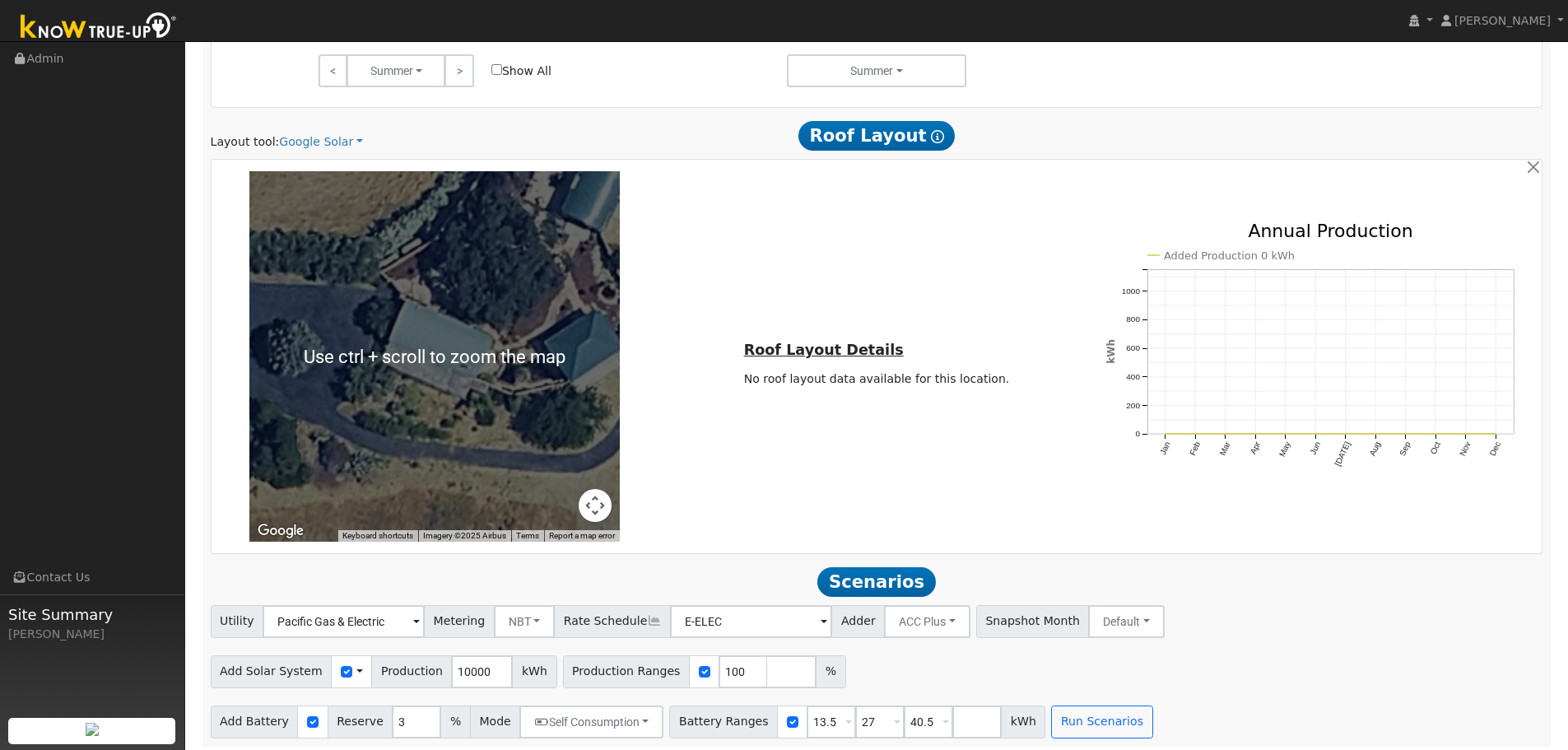
scroll to position [942, 0]
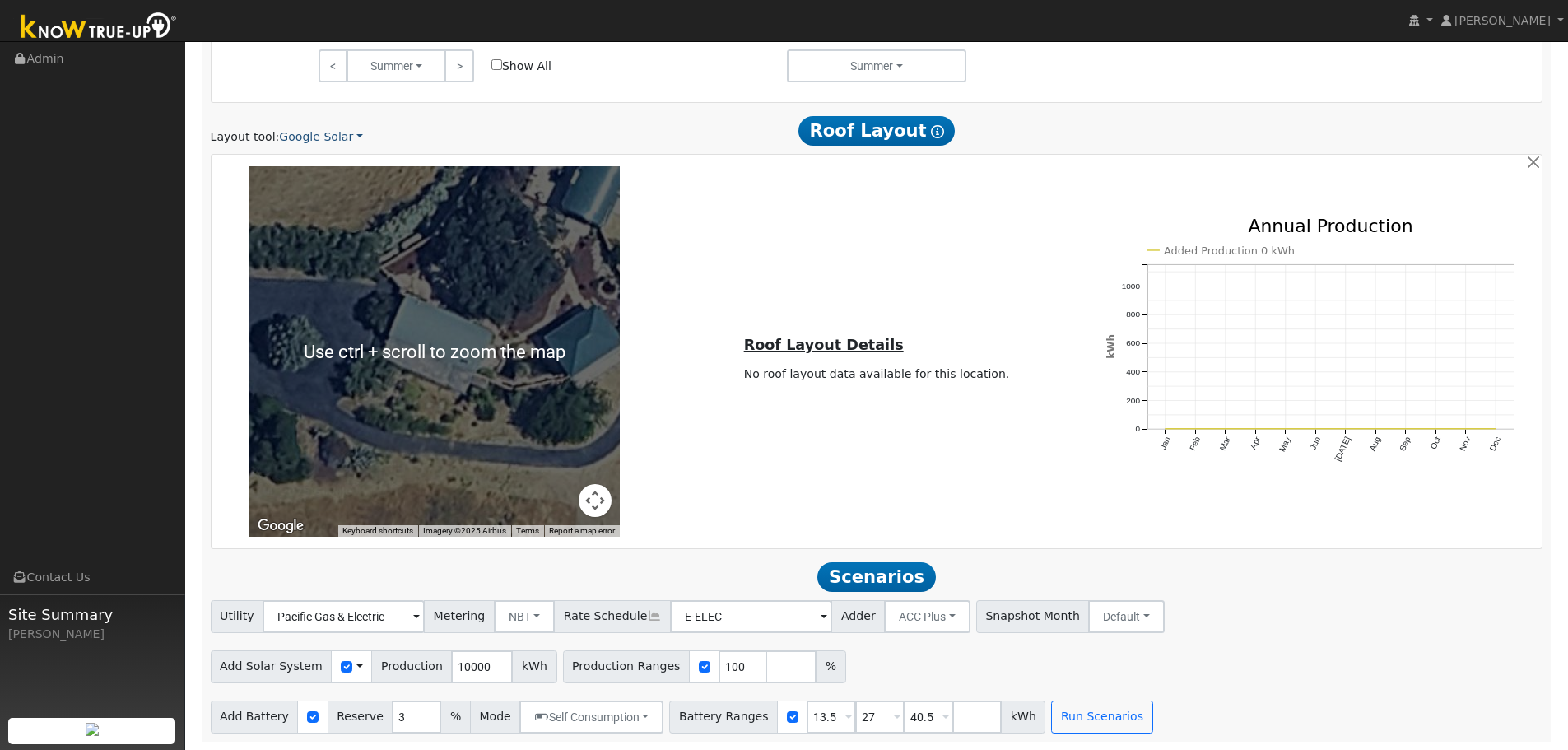
click at [306, 140] on link "Google Solar" at bounding box center [321, 137] width 84 height 17
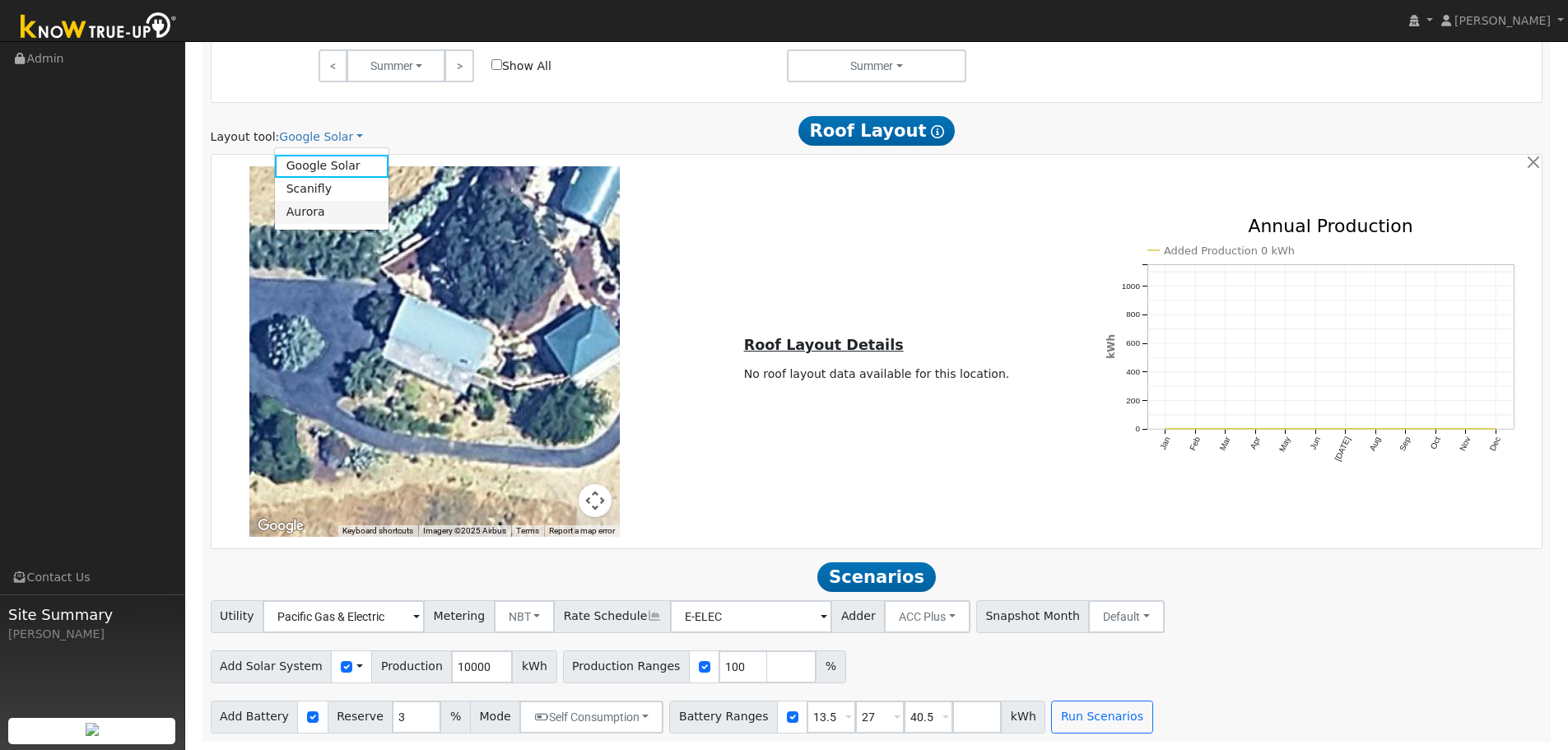
click at [308, 212] on link "Aurora" at bounding box center [332, 211] width 115 height 23
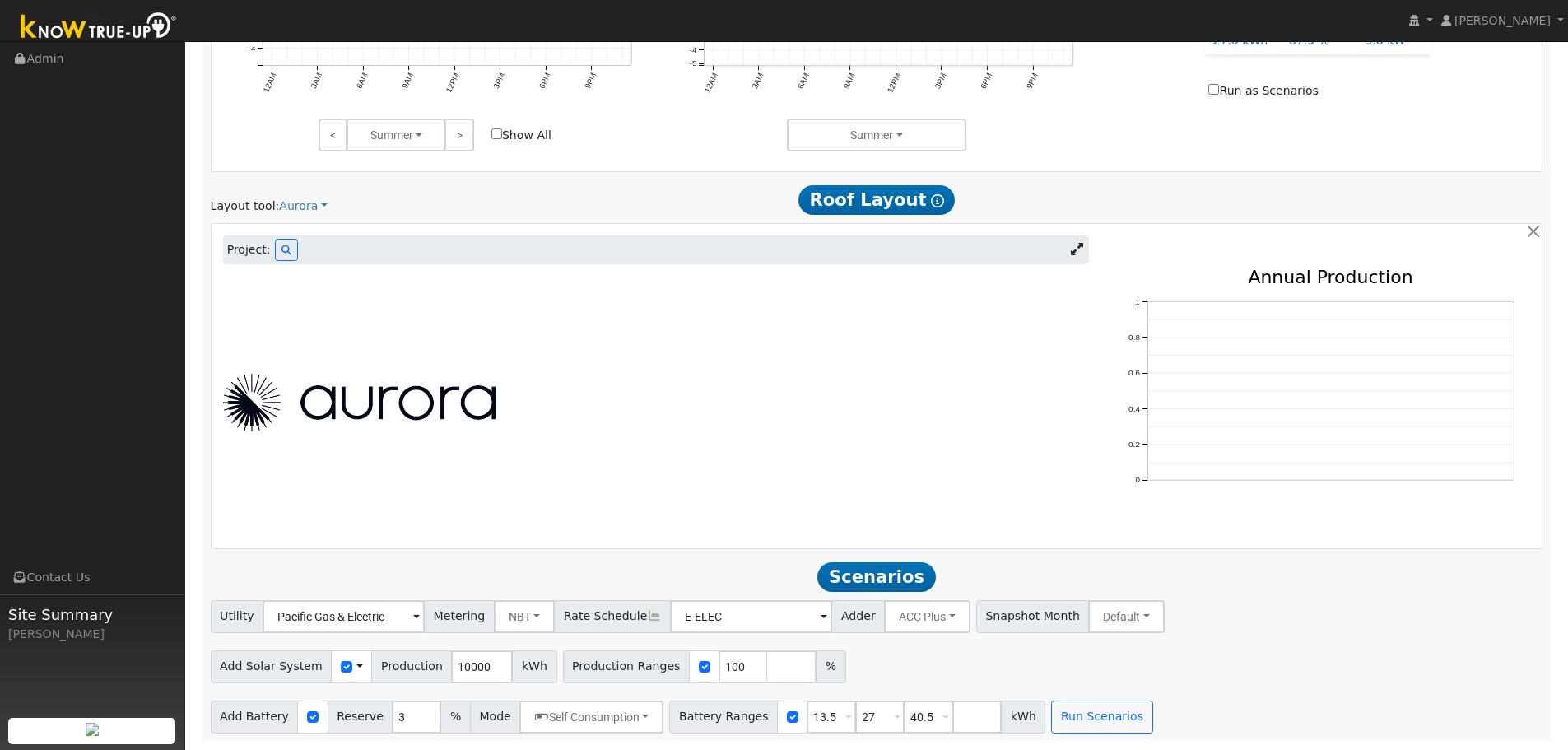
scroll to position [622, 0]
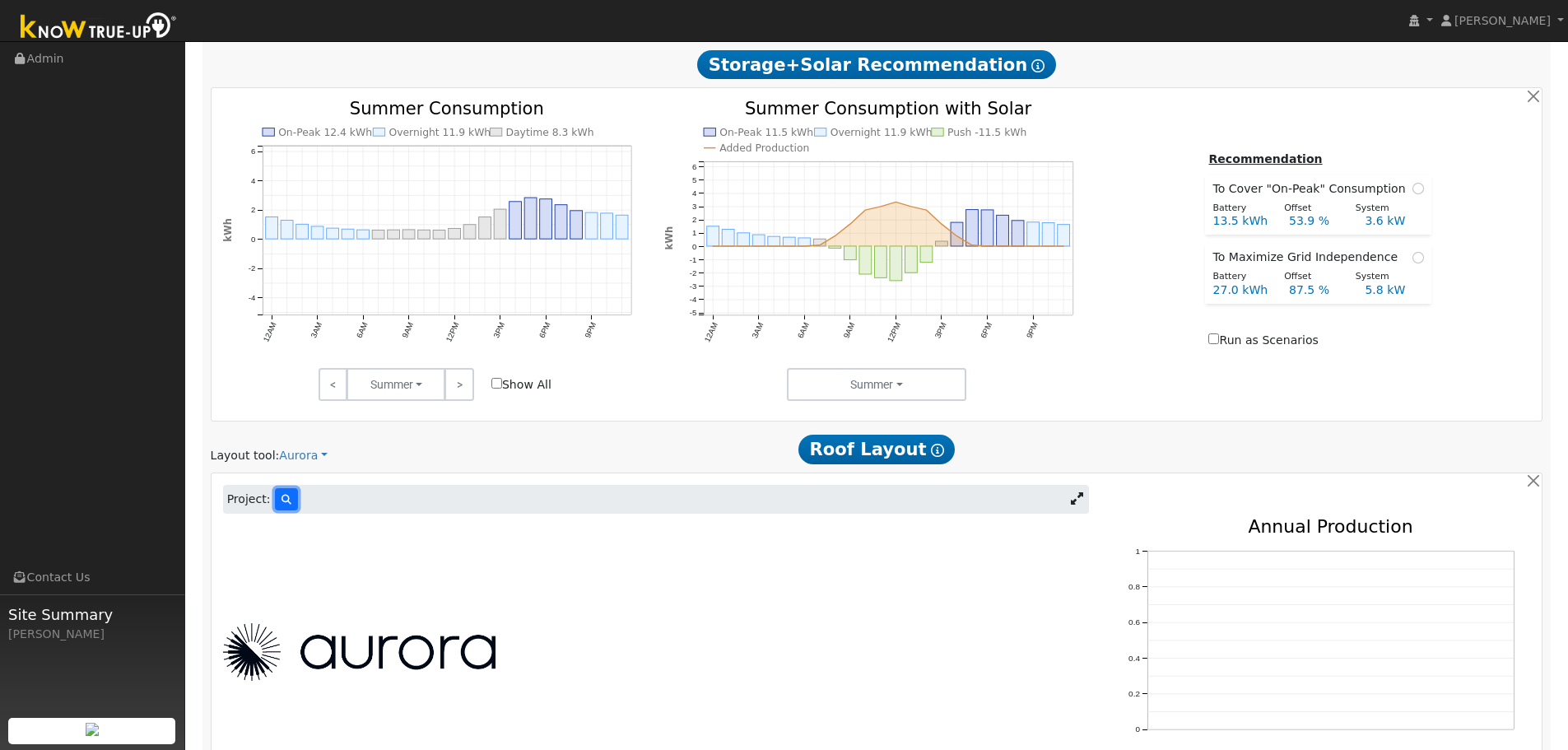
click at [287, 499] on button at bounding box center [286, 499] width 23 height 22
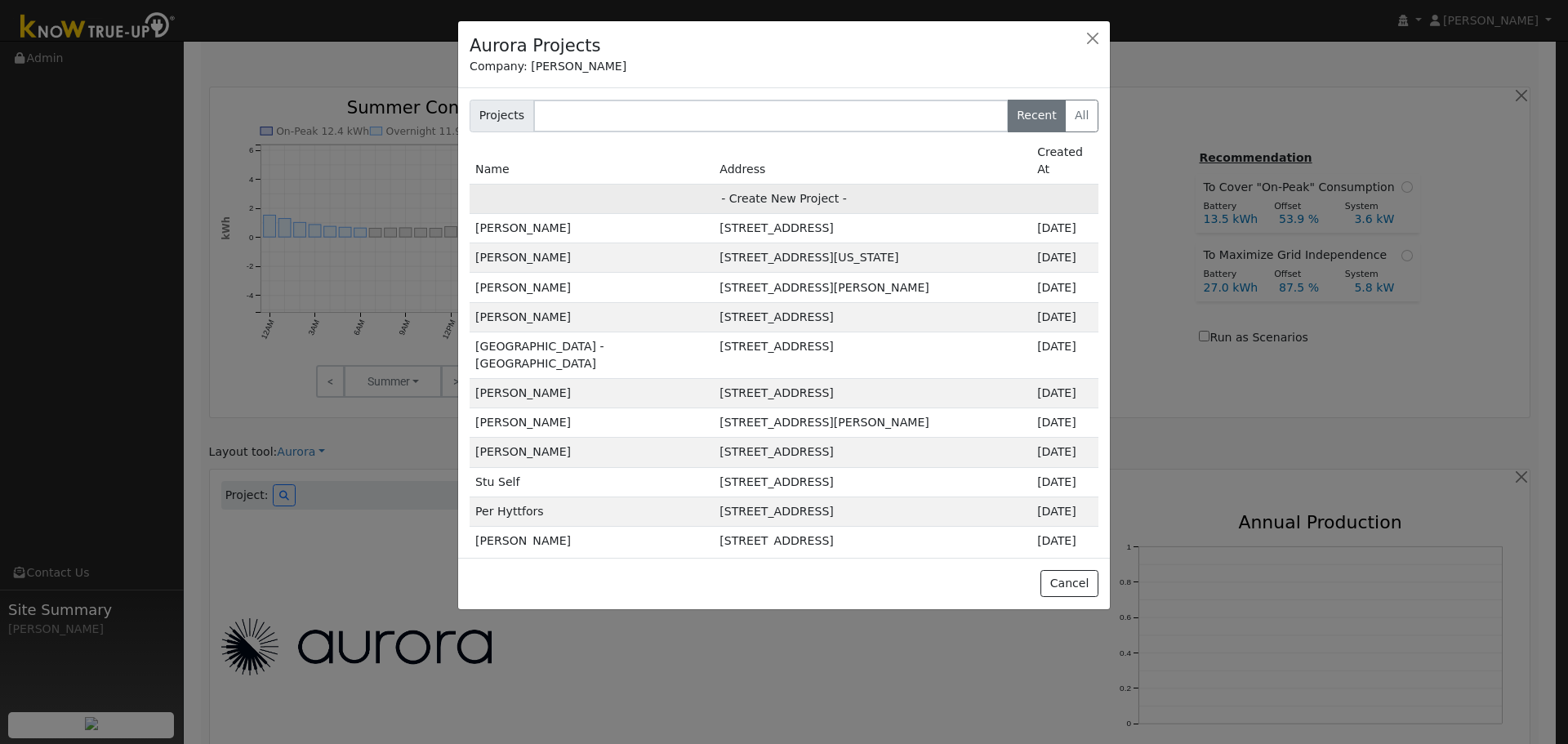
click at [779, 184] on td "- Create New Project -" at bounding box center [784, 198] width 629 height 29
type input "Joanne Young"
type input "8425 Quail Canyon Road"
type input "Vacaville"
type input "CA"
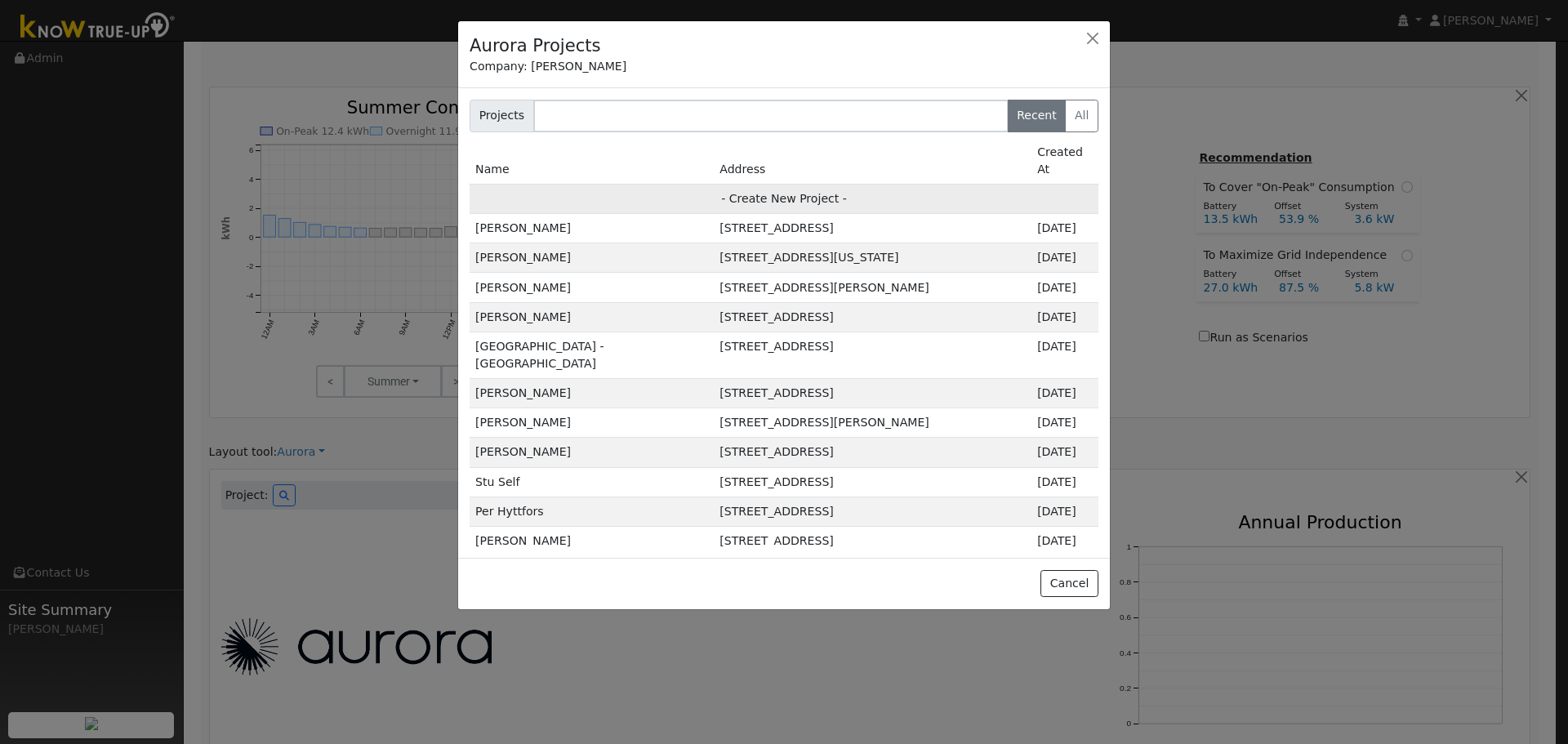
type input "95688"
type input "Design"
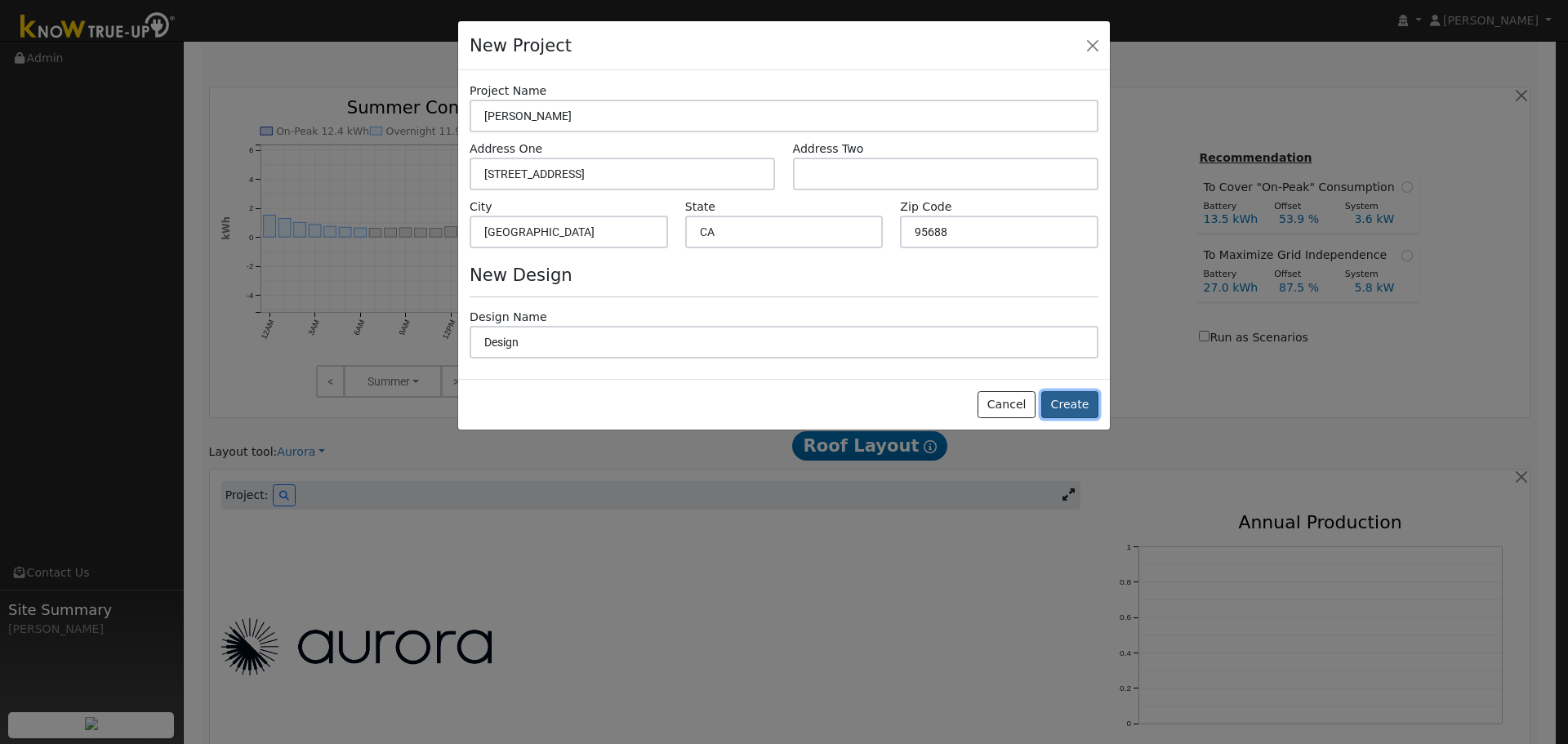
click at [1055, 403] on button "Create" at bounding box center [1070, 404] width 57 height 28
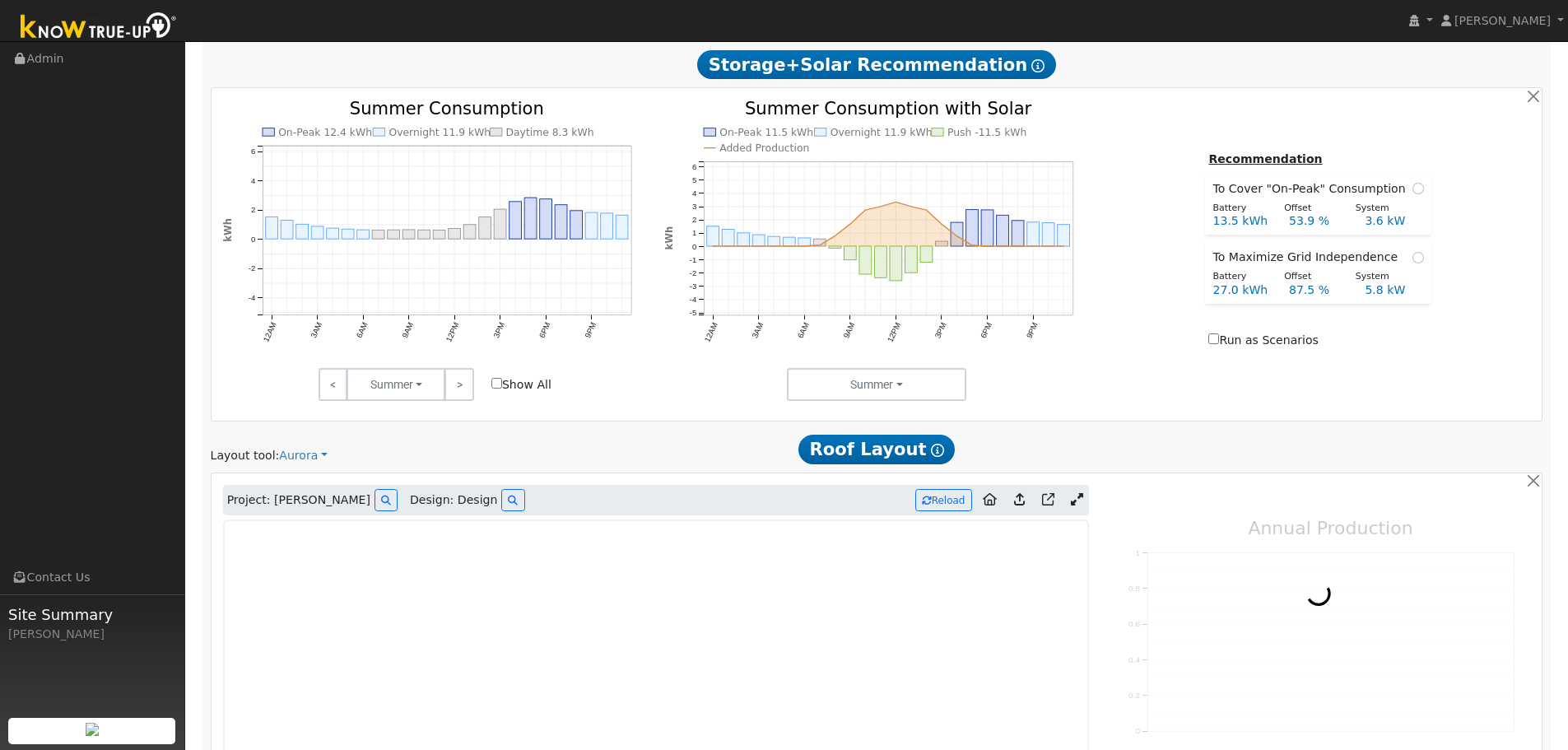
type input "0"
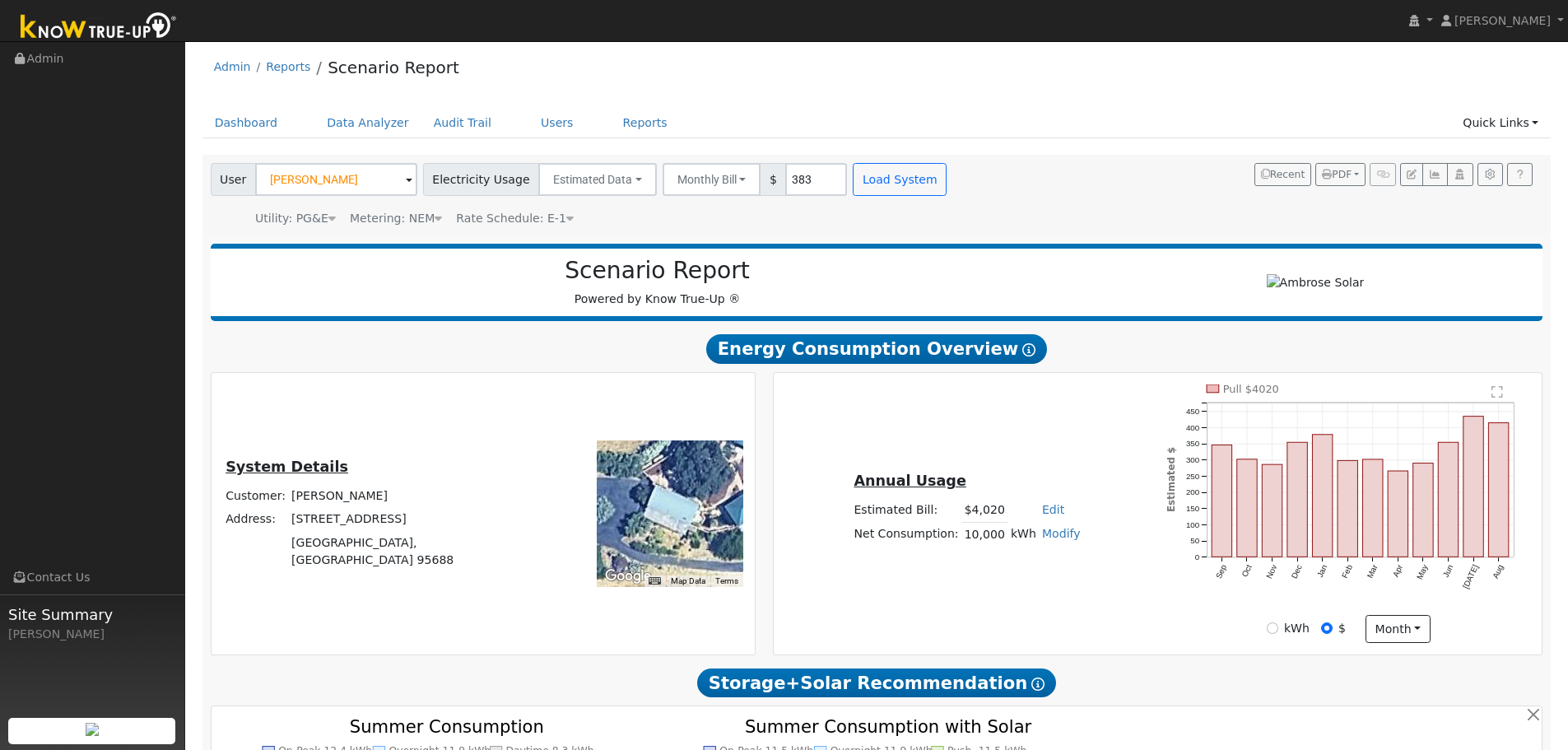
scroll to position [0, 0]
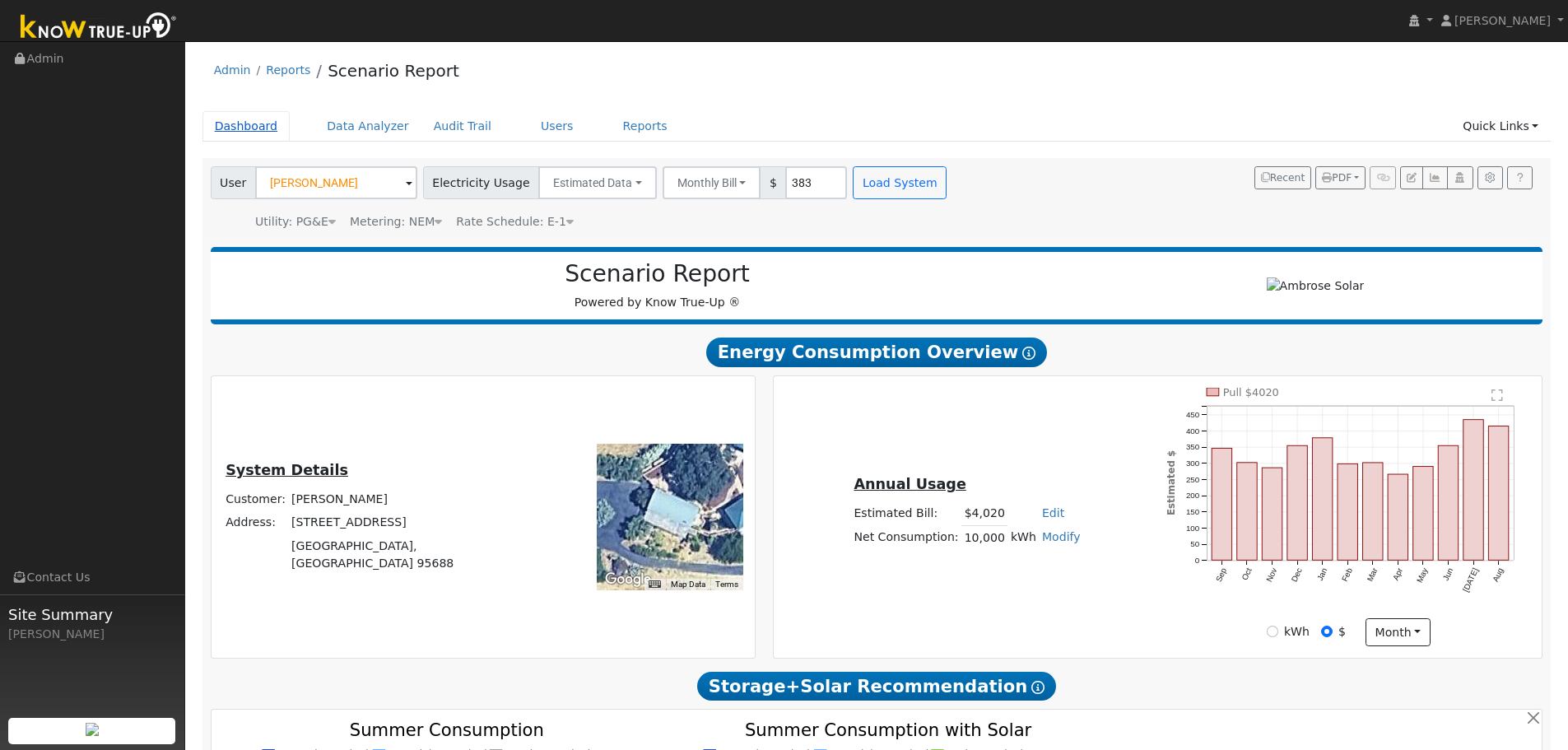
click at [244, 134] on link "Dashboard" at bounding box center [246, 127] width 88 height 31
